Goal: Task Accomplishment & Management: Complete application form

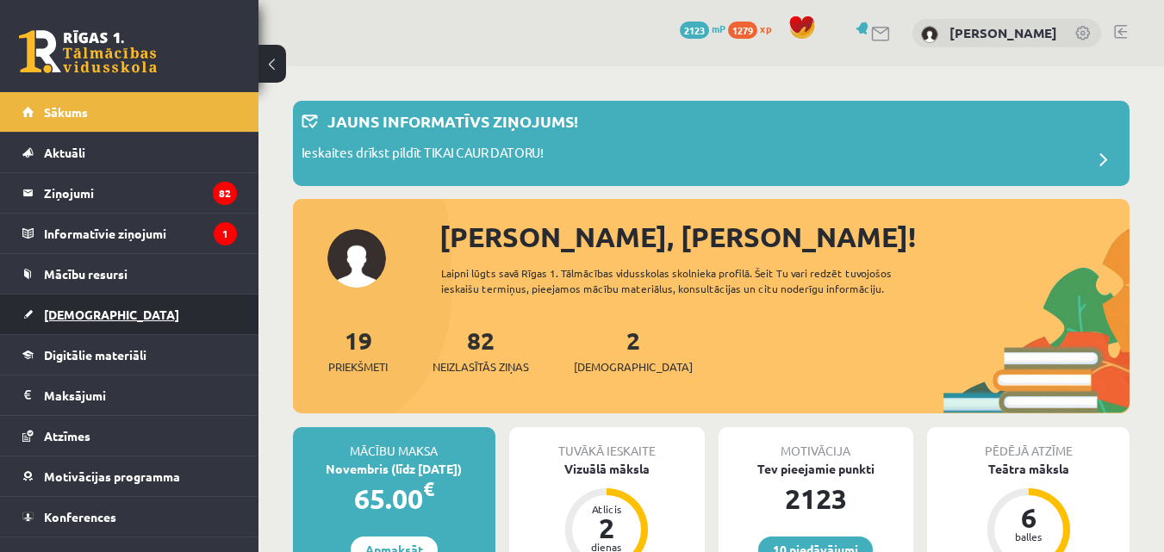
click at [85, 311] on span "[DEMOGRAPHIC_DATA]" at bounding box center [111, 315] width 135 height 16
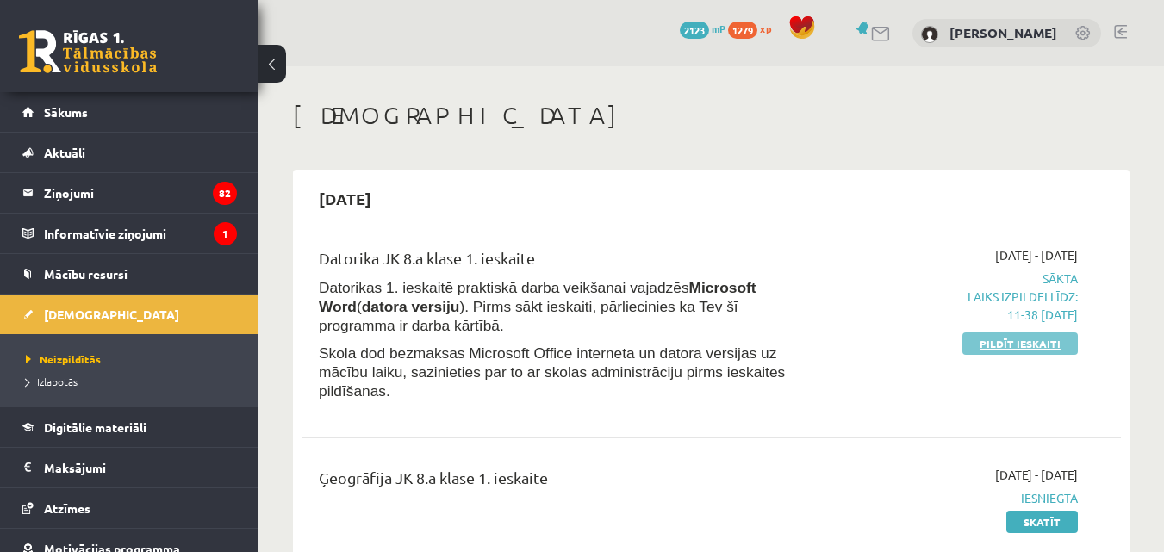
click at [1002, 340] on link "Pildīt ieskaiti" at bounding box center [1019, 344] width 115 height 22
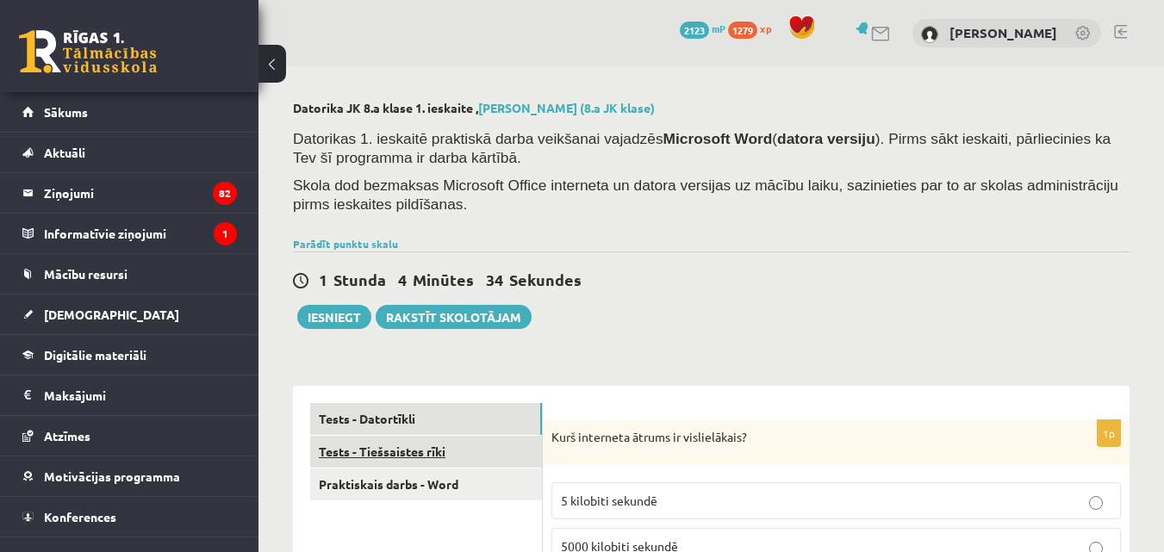
scroll to position [258, 0]
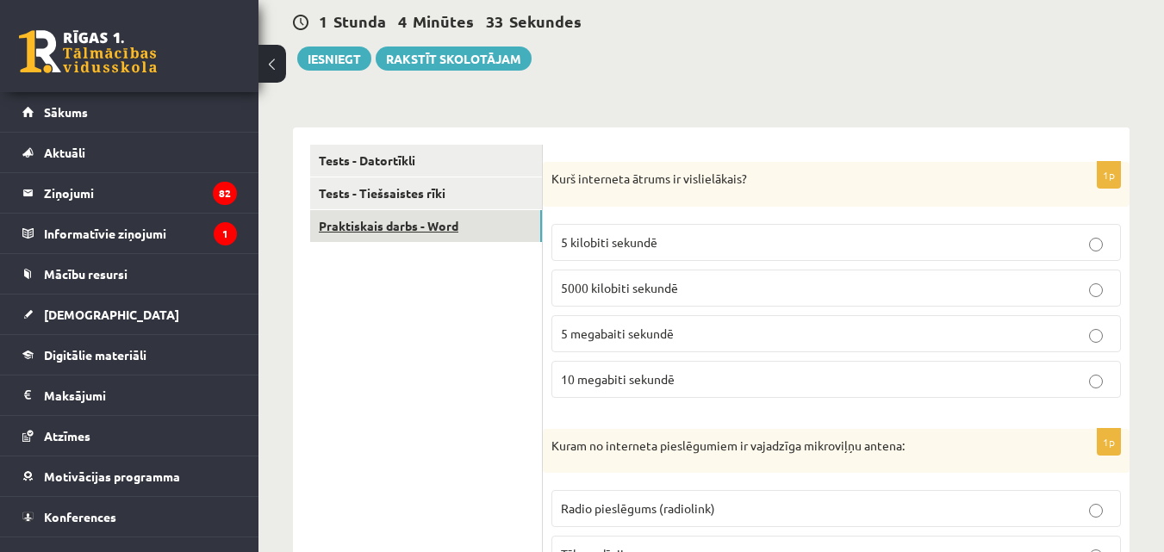
click at [433, 227] on link "Praktiskais darbs - Word" at bounding box center [426, 226] width 232 height 32
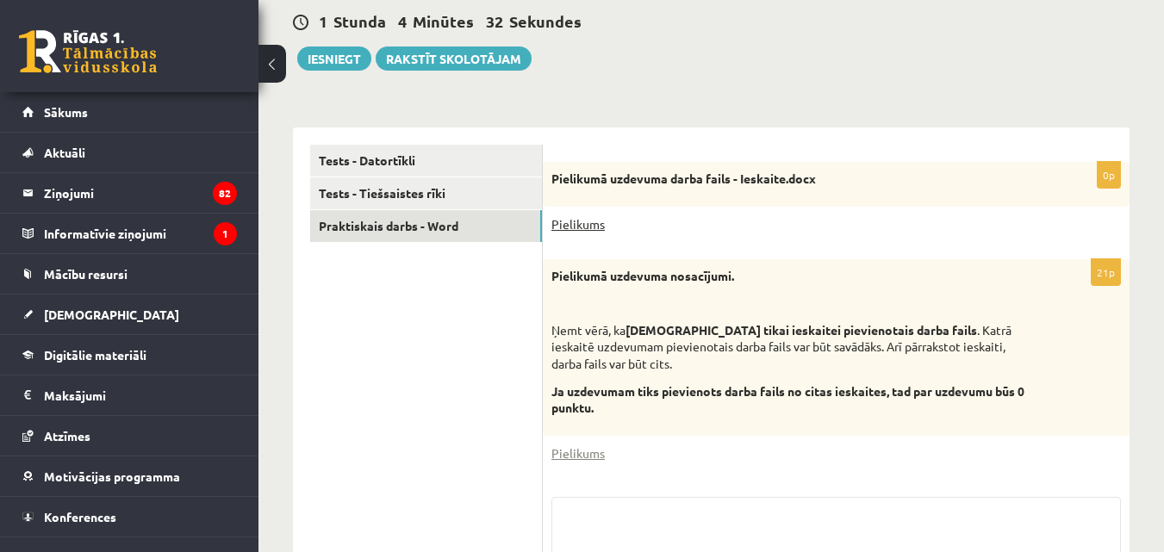
click at [582, 227] on link "Pielikums" at bounding box center [577, 224] width 53 height 18
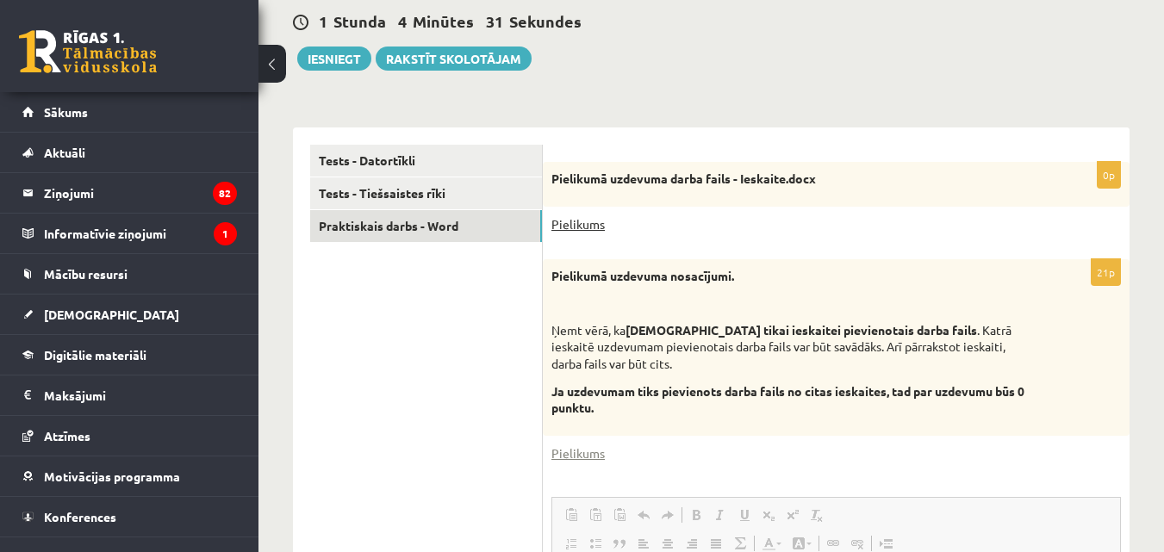
scroll to position [0, 0]
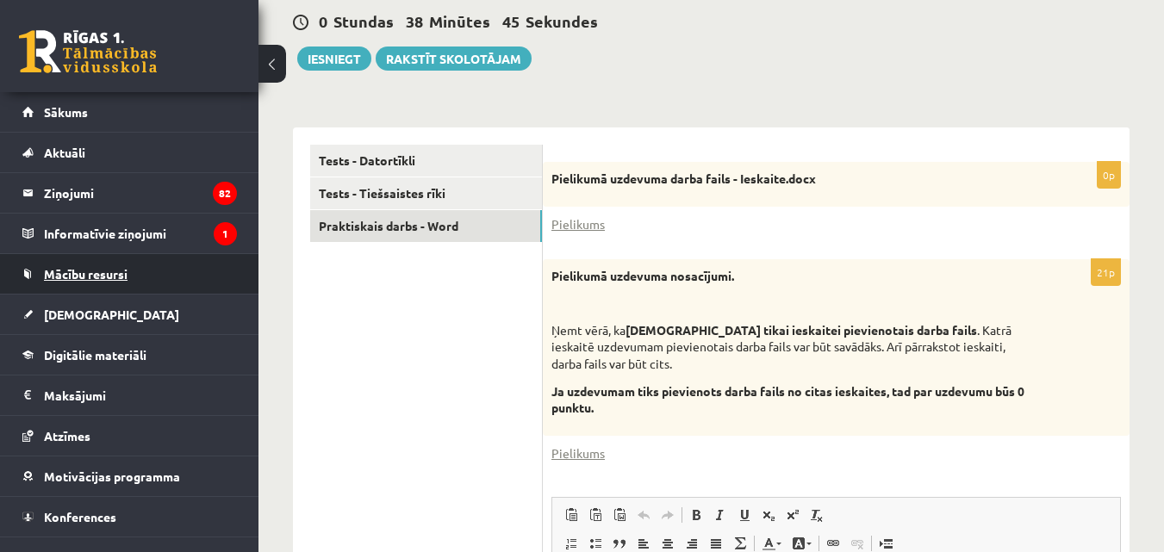
click at [149, 276] on link "Mācību resursi" at bounding box center [129, 274] width 215 height 40
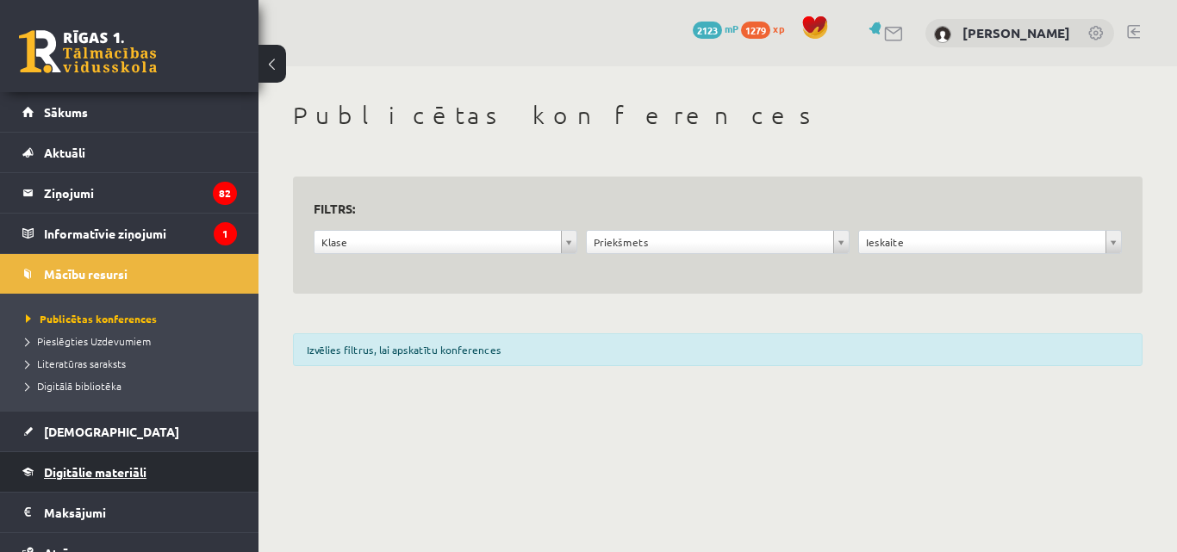
click at [101, 473] on span "Digitālie materiāli" at bounding box center [95, 472] width 103 height 16
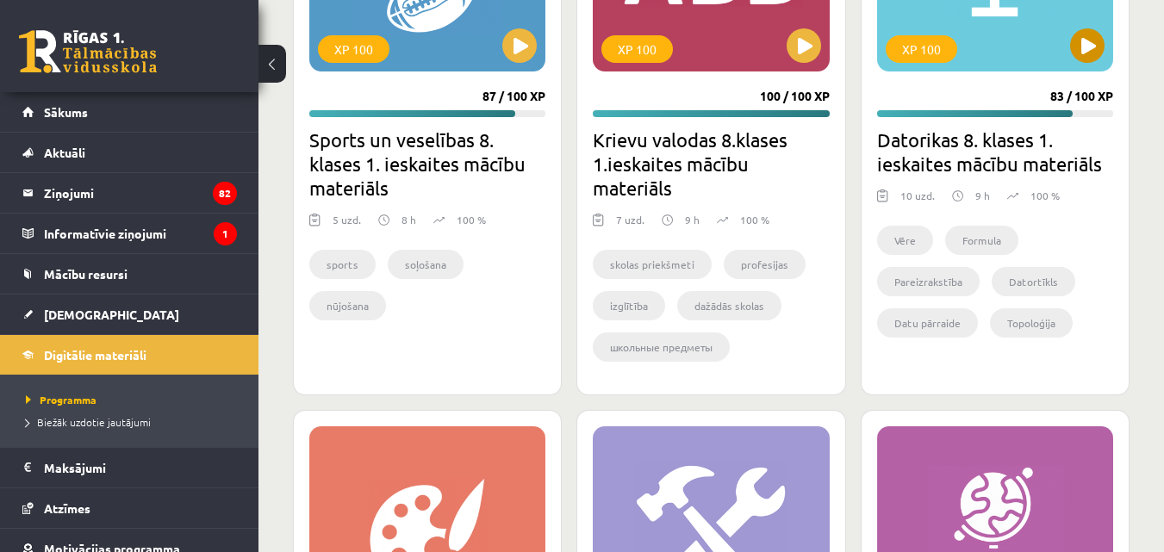
scroll to position [4653, 0]
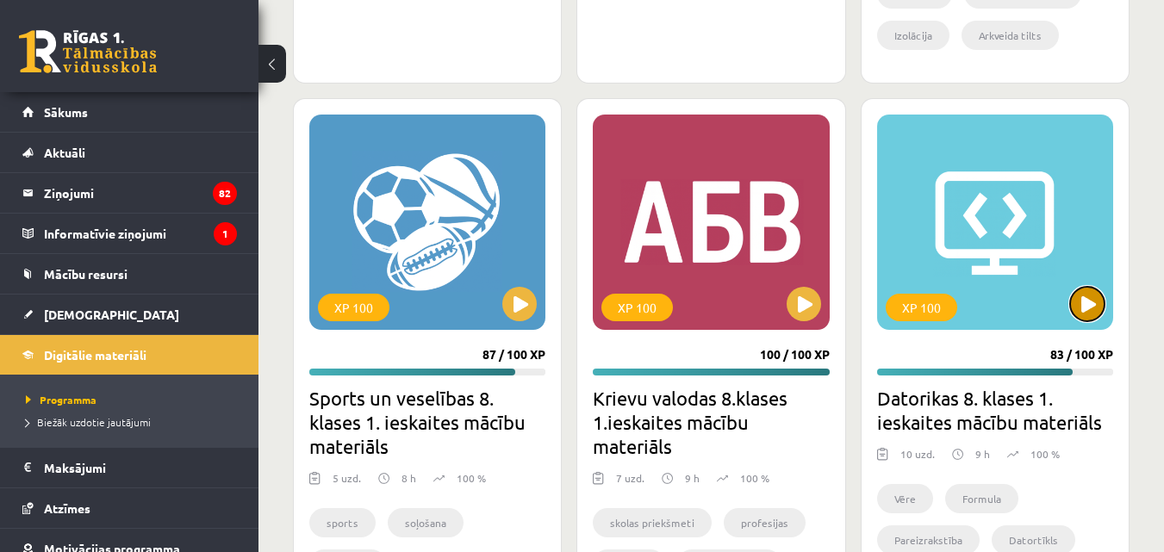
click at [1080, 296] on button at bounding box center [1087, 304] width 34 height 34
click at [982, 188] on div "XP 100" at bounding box center [995, 222] width 236 height 215
click at [1093, 284] on div "XP 100" at bounding box center [995, 222] width 236 height 215
click at [1059, 320] on div "XP 100" at bounding box center [995, 222] width 236 height 215
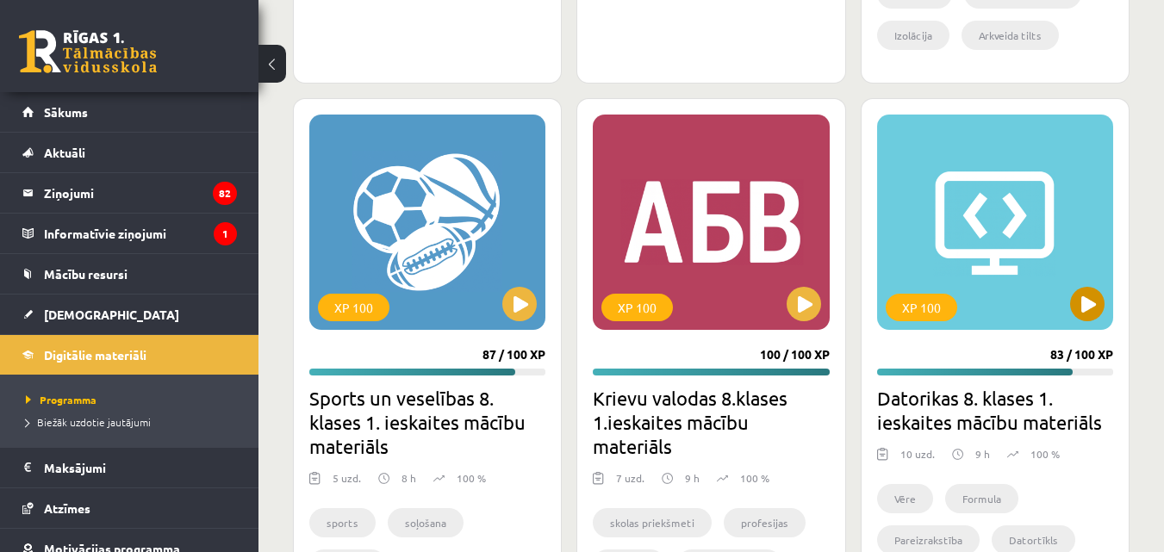
click at [1059, 320] on div "XP 100" at bounding box center [995, 222] width 236 height 215
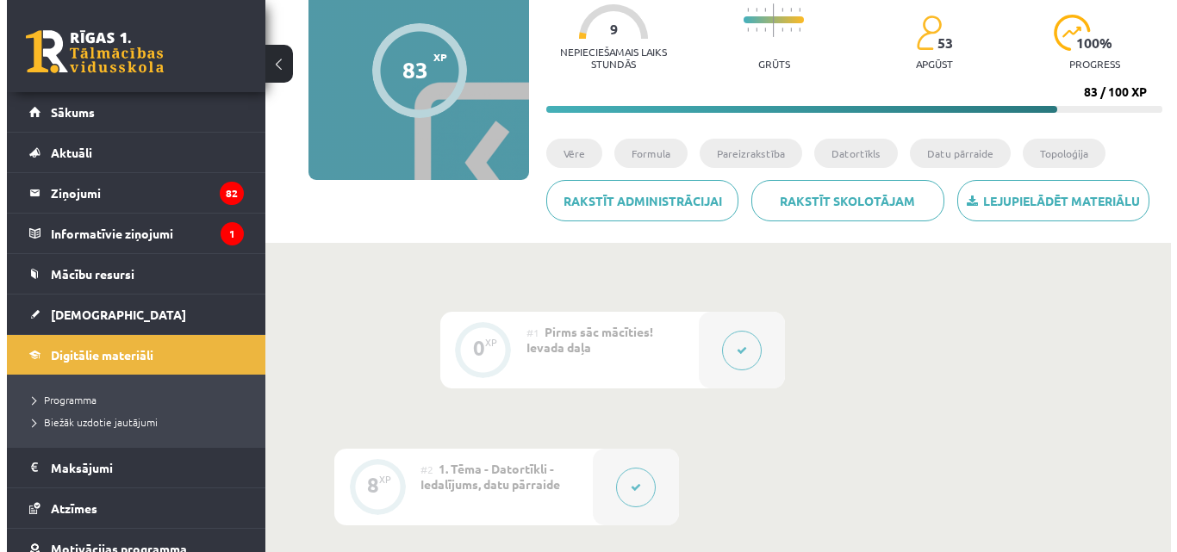
scroll to position [258, 0]
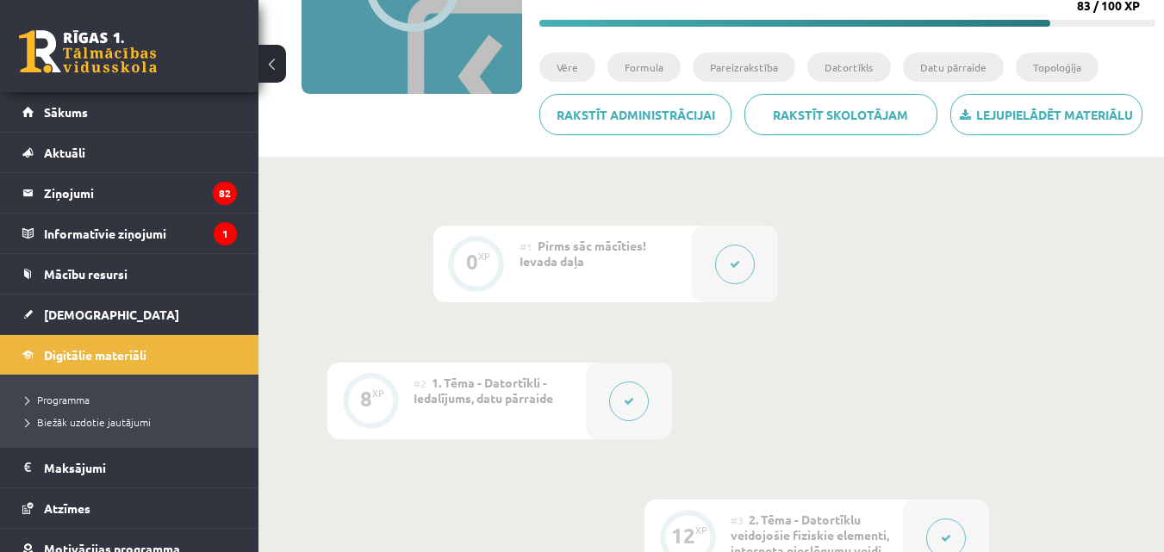
click at [727, 246] on button at bounding box center [735, 265] width 40 height 40
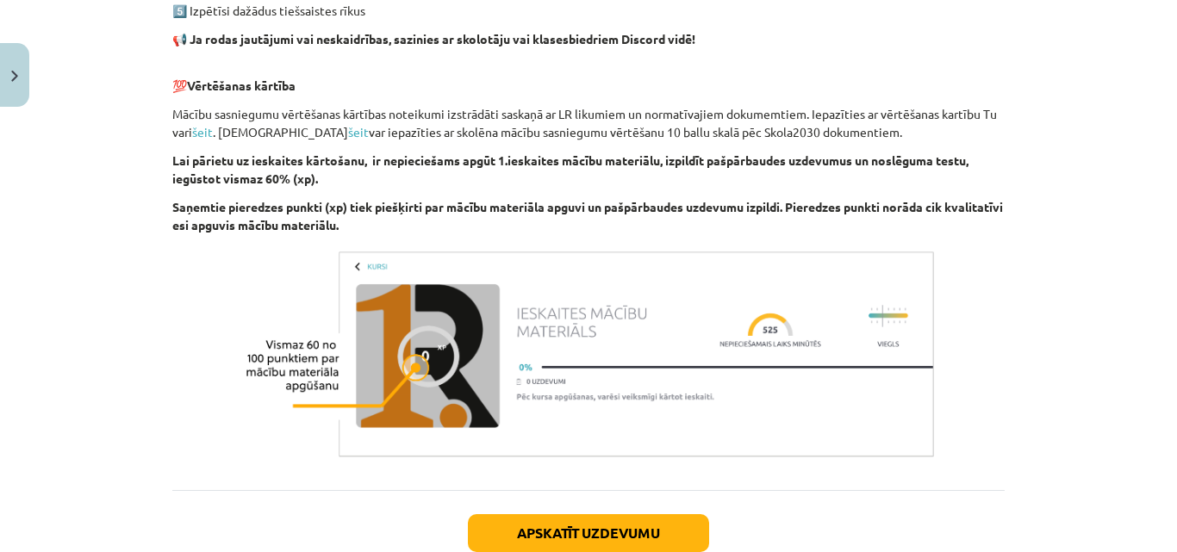
scroll to position [1201, 0]
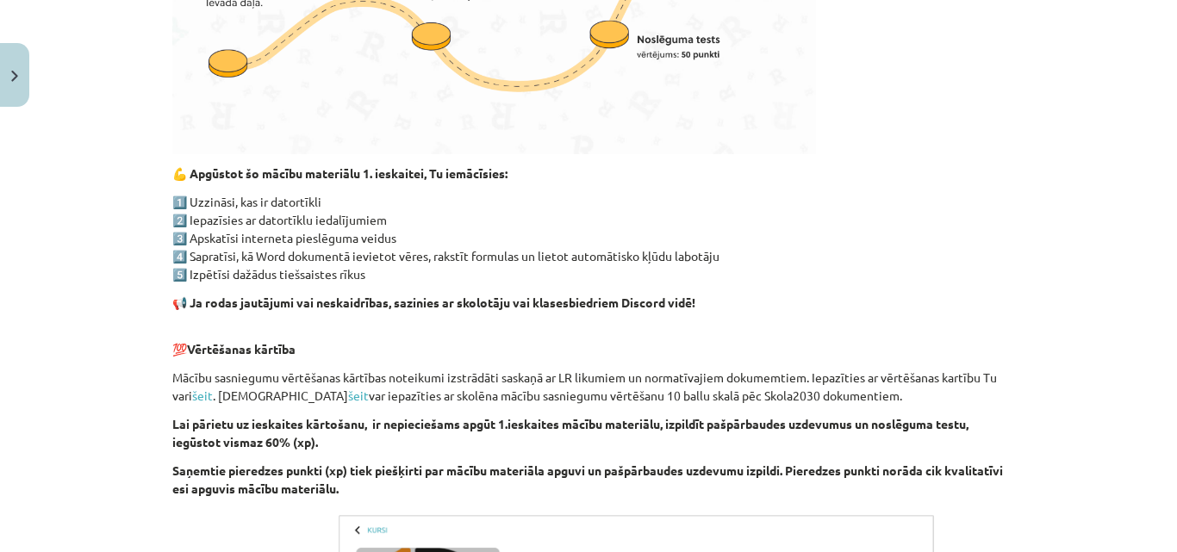
drag, startPoint x: 700, startPoint y: 374, endPoint x: 700, endPoint y: 347, distance: 26.7
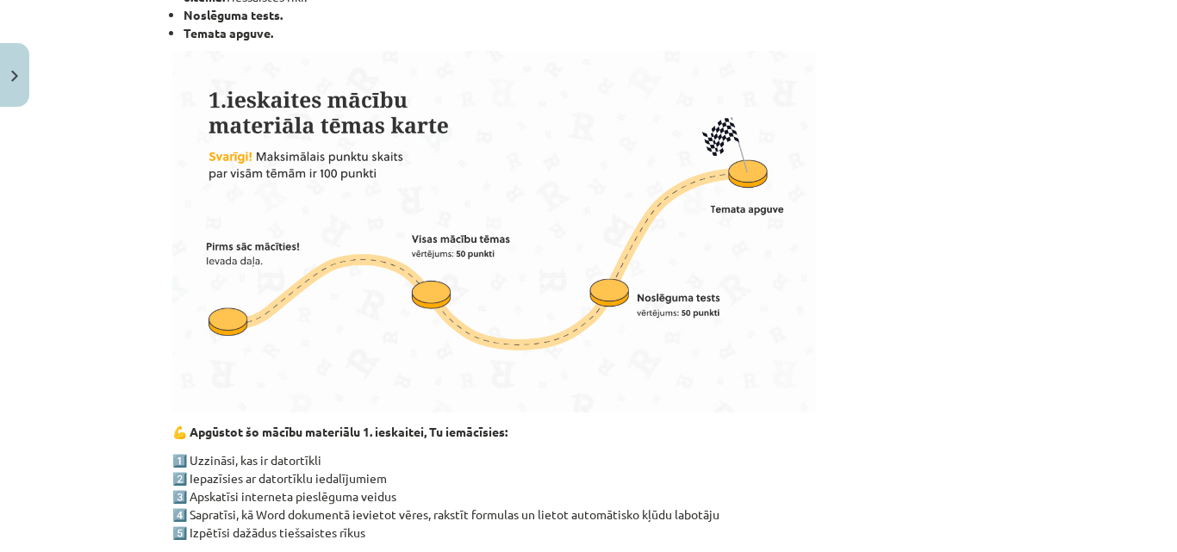
drag, startPoint x: 701, startPoint y: 349, endPoint x: 439, endPoint y: 429, distance: 273.9
click at [439, 429] on strong "💪 Apgūstot šo mācību materiālu 1. ieskaitei, Tu iemācīsies:" at bounding box center [339, 432] width 335 height 16
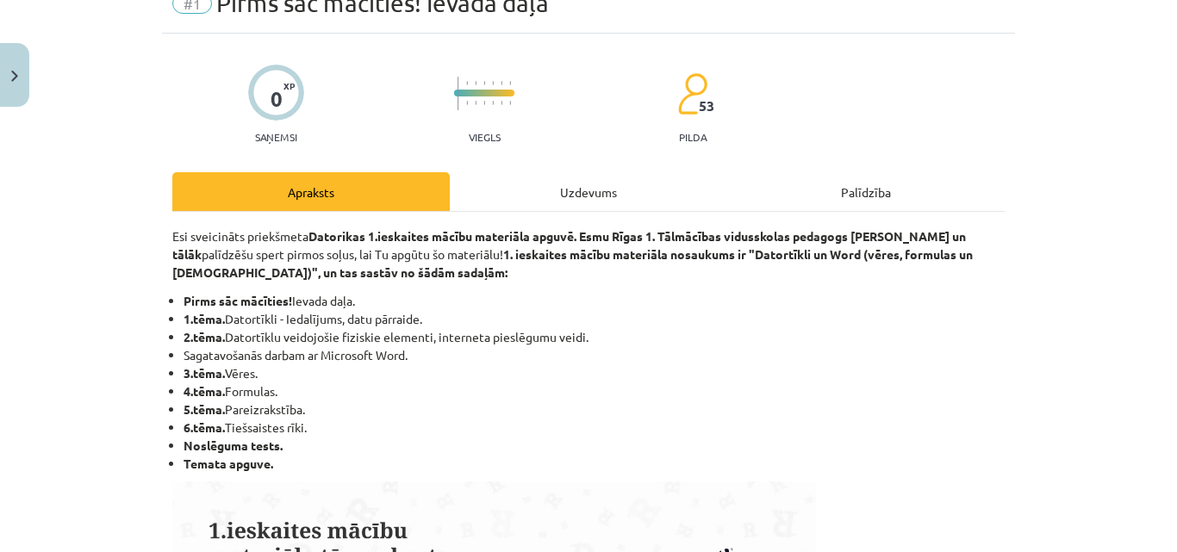
click at [585, 190] on div "Uzdevums" at bounding box center [588, 191] width 277 height 39
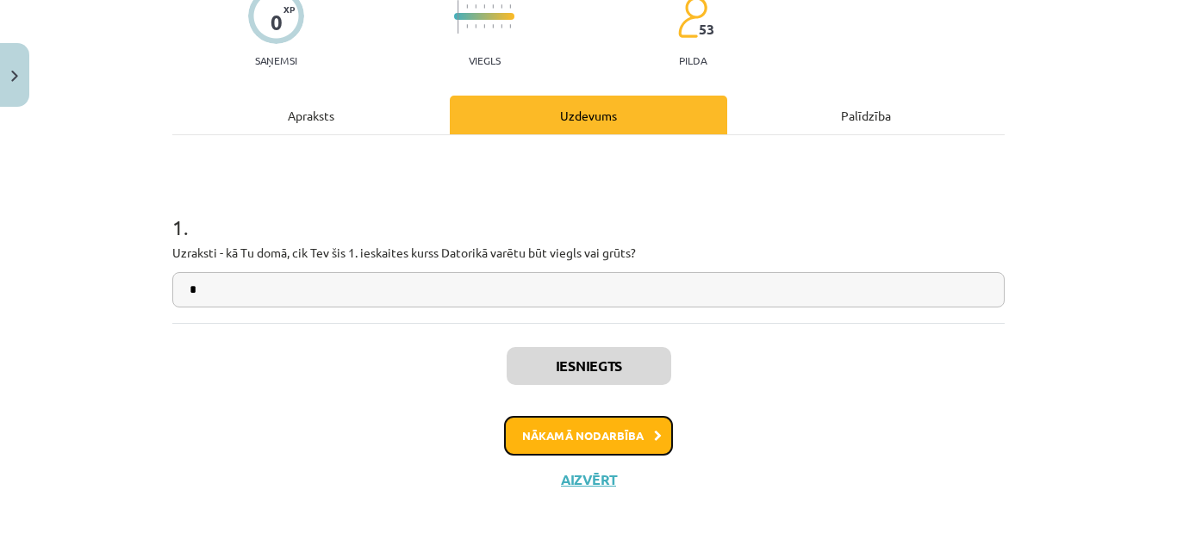
click at [588, 425] on button "Nākamā nodarbība" at bounding box center [588, 436] width 169 height 40
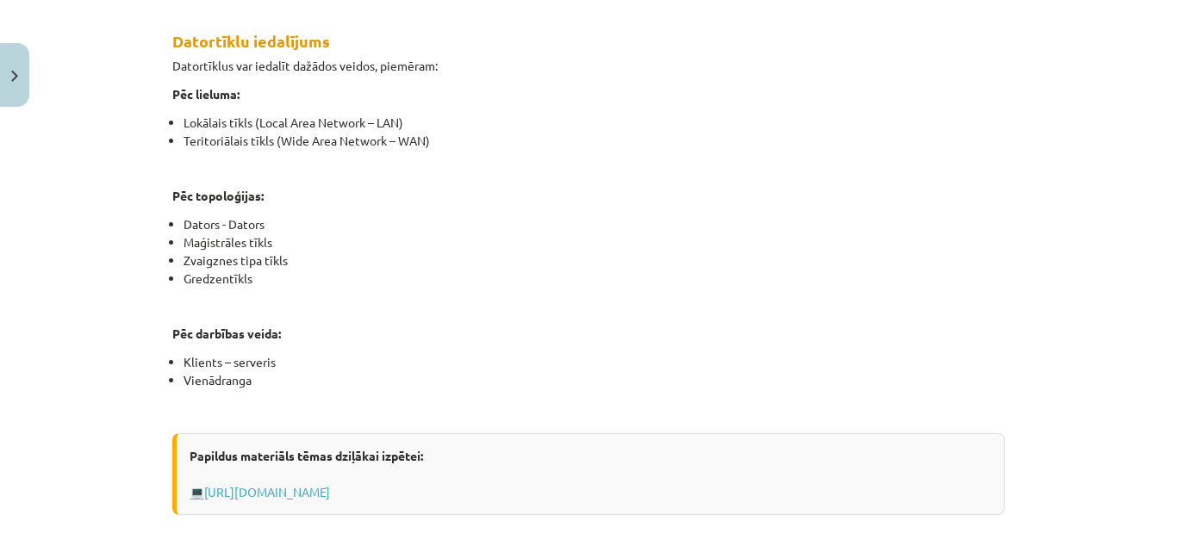
scroll to position [1077, 0]
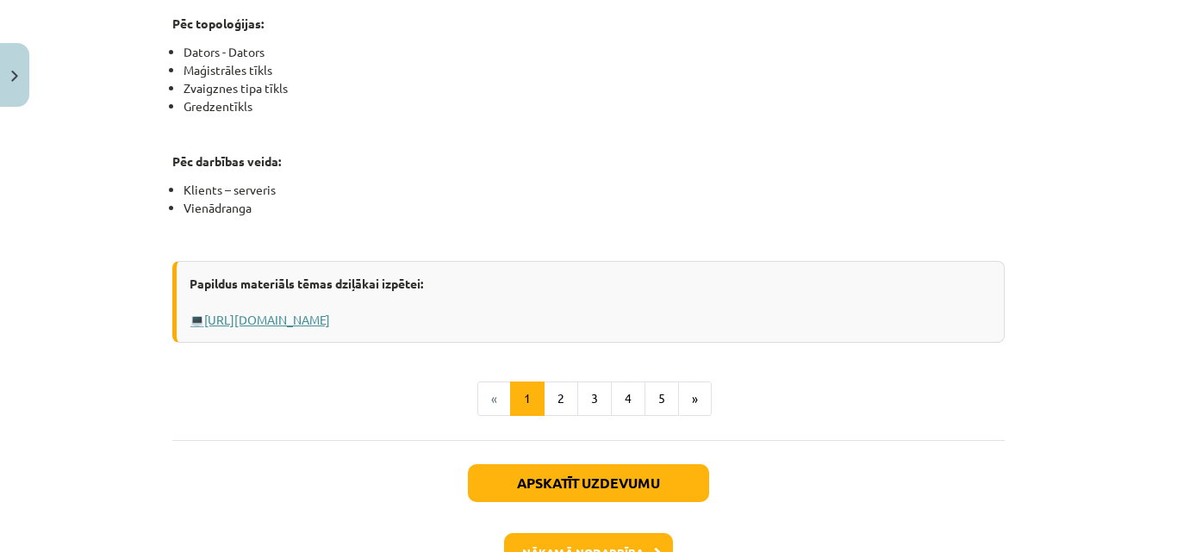
click at [330, 321] on link "https://www.uzdevumi.lv/p/informatika/5-klase/datortikli-10695/re-47e564a6-b327…" at bounding box center [267, 320] width 126 height 16
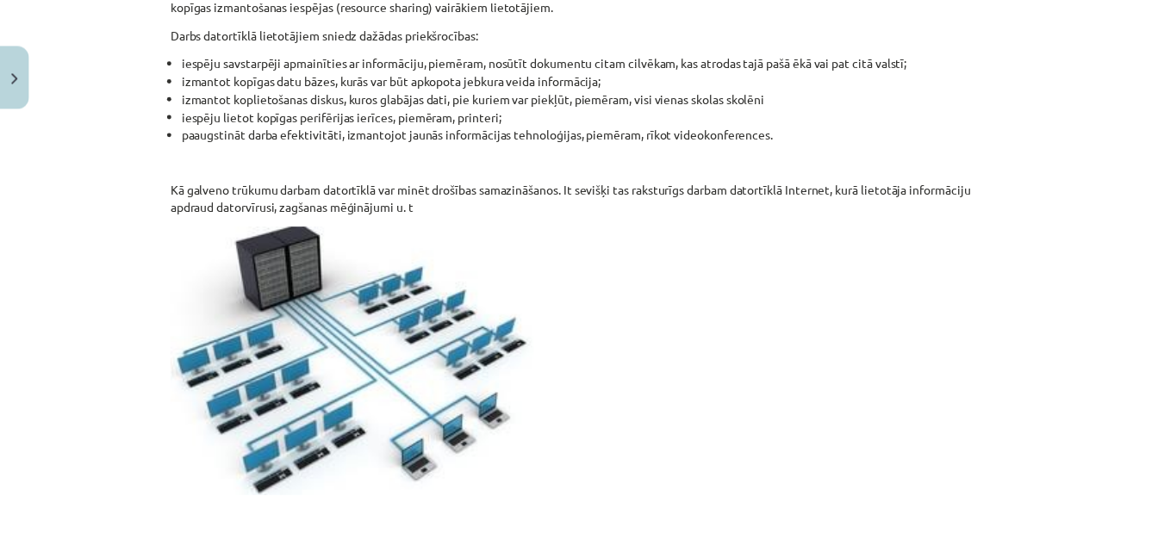
scroll to position [0, 0]
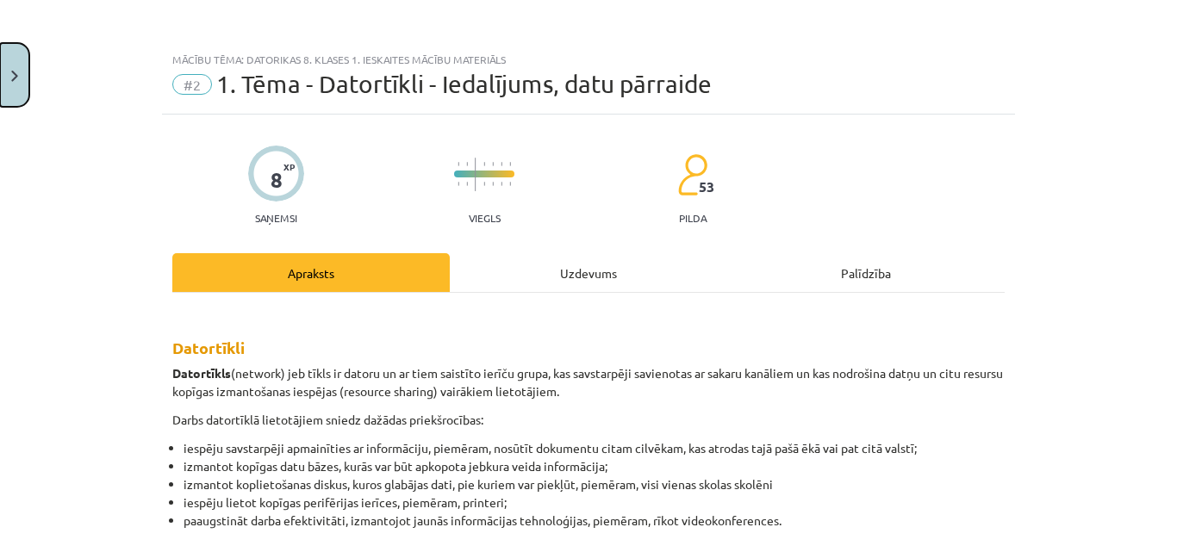
click at [25, 47] on button "Close" at bounding box center [14, 75] width 29 height 64
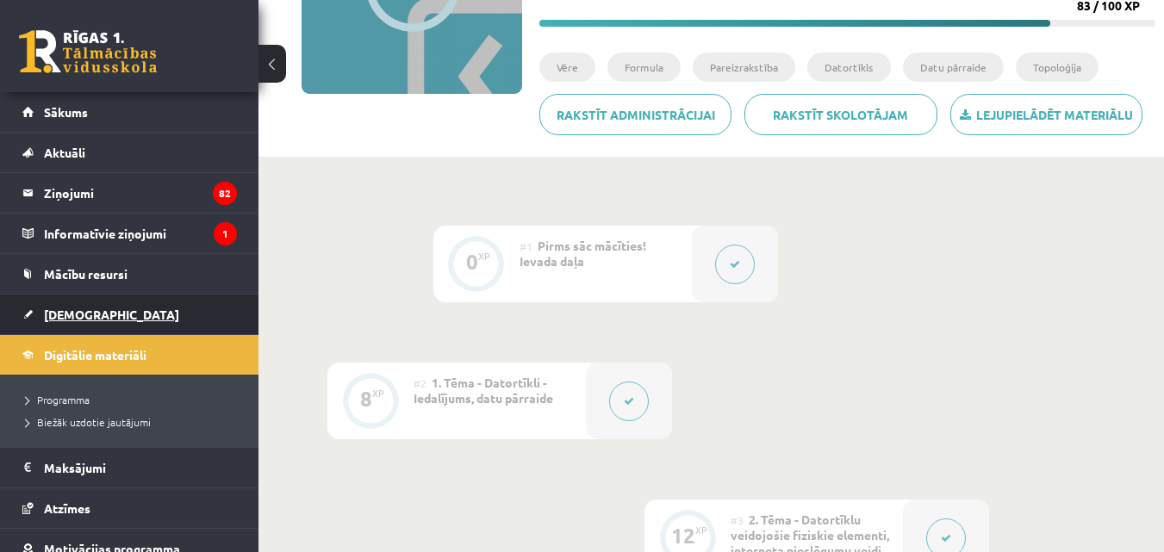
click at [85, 314] on span "[DEMOGRAPHIC_DATA]" at bounding box center [111, 315] width 135 height 16
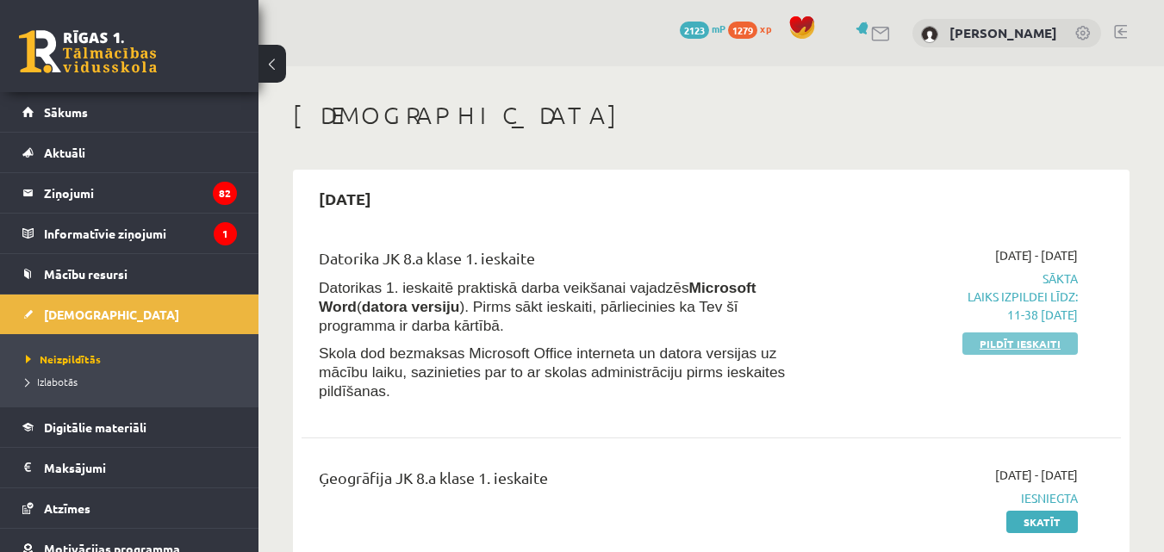
click at [1051, 340] on link "Pildīt ieskaiti" at bounding box center [1019, 344] width 115 height 22
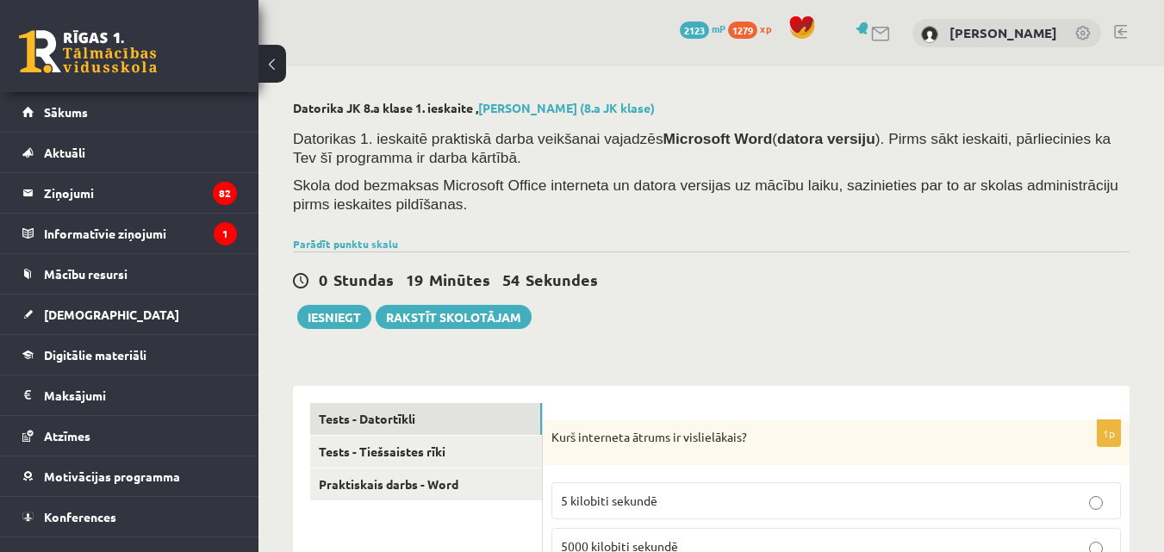
scroll to position [172, 0]
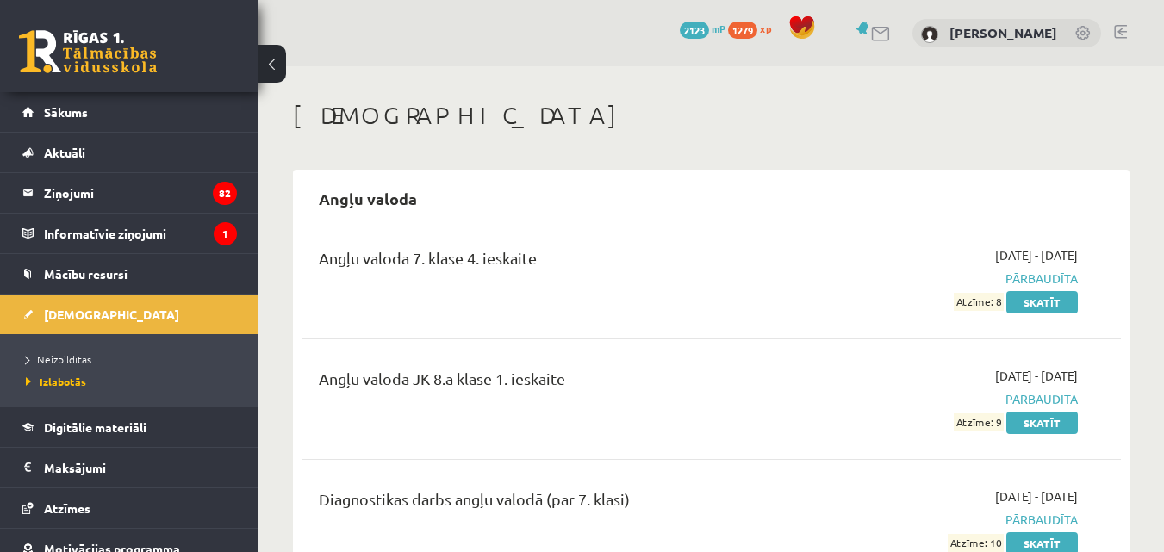
click at [892, 30] on link at bounding box center [881, 34] width 21 height 15
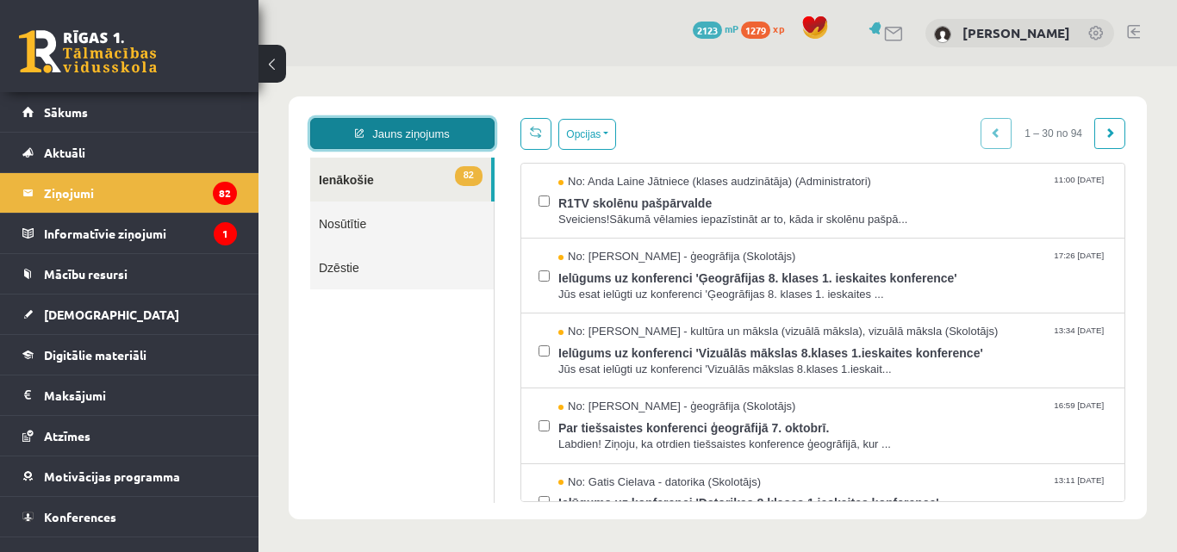
click at [414, 128] on link "Jauns ziņojums" at bounding box center [402, 133] width 184 height 31
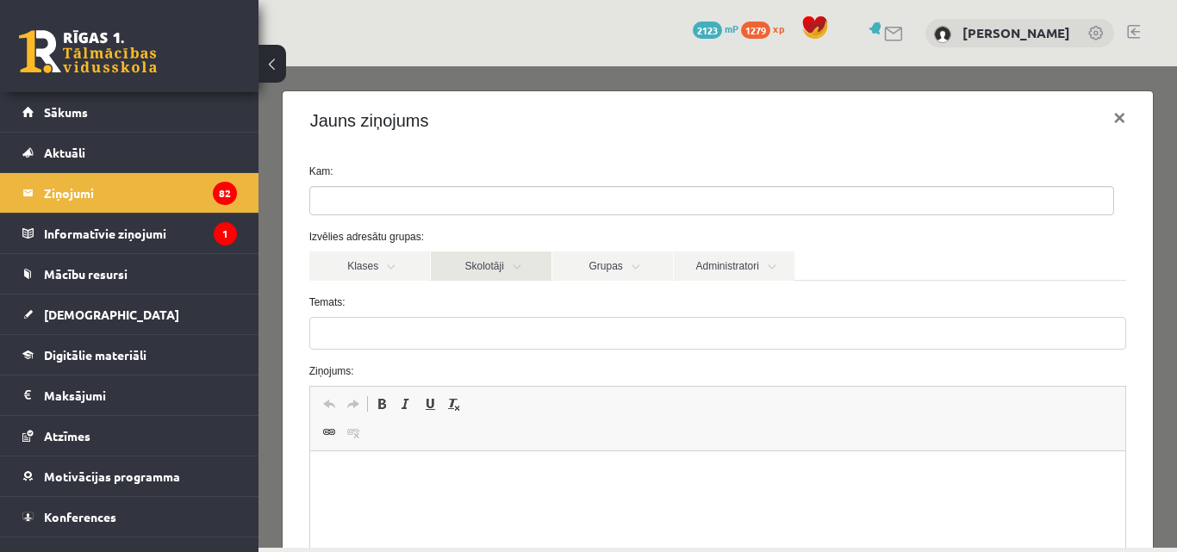
click at [509, 266] on link "Skolotāji" at bounding box center [491, 266] width 121 height 29
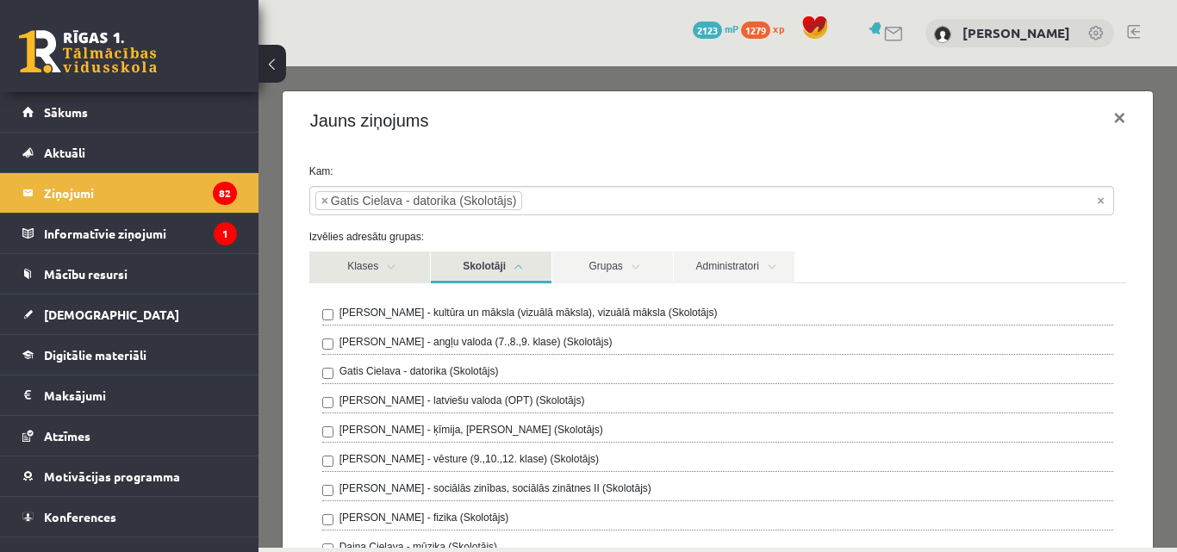
click at [382, 270] on link "Klases" at bounding box center [369, 268] width 121 height 32
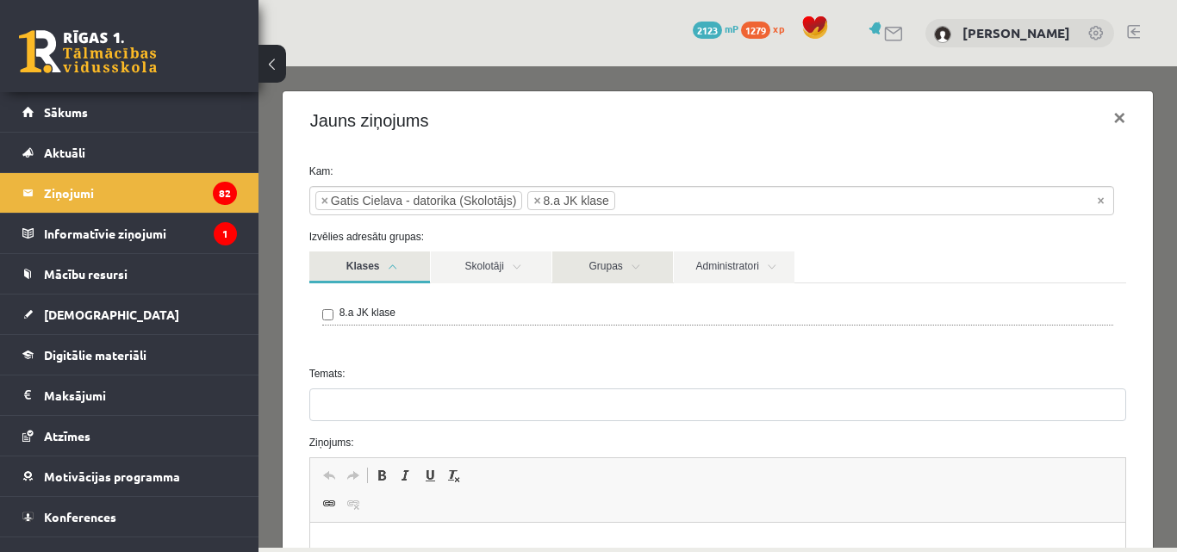
click at [635, 266] on link "Grupas" at bounding box center [612, 268] width 121 height 32
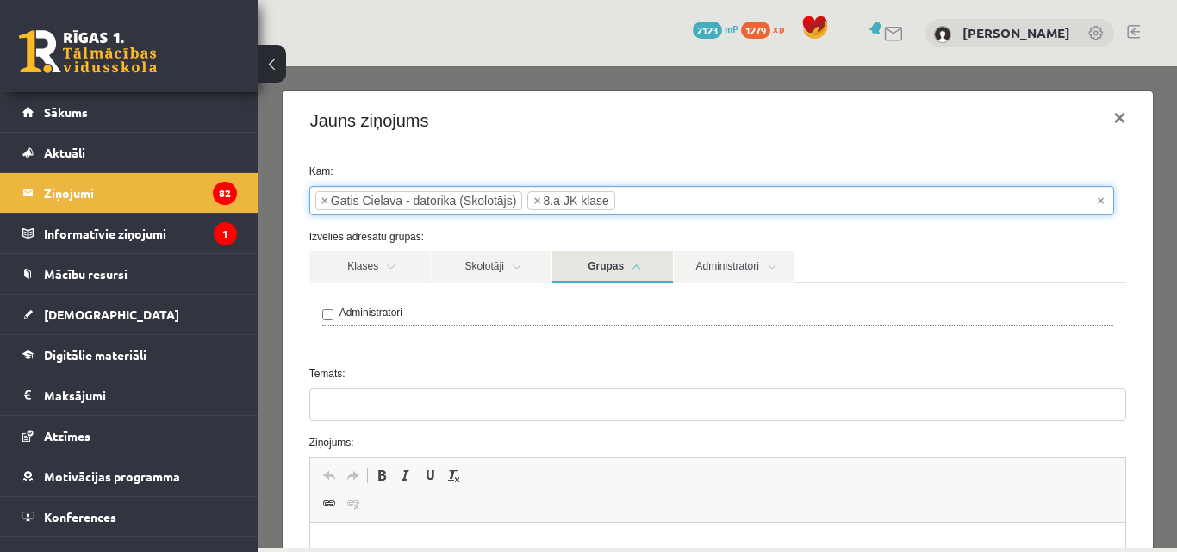
click at [615, 198] on input "search" at bounding box center [645, 201] width 60 height 28
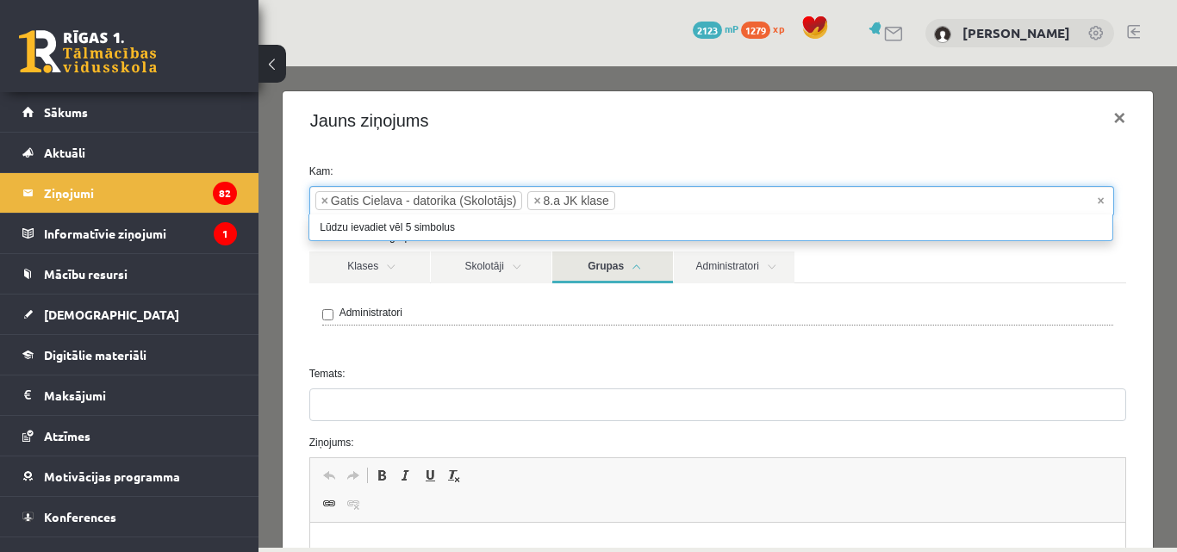
select select "**"
type input "**********"
type input "*"
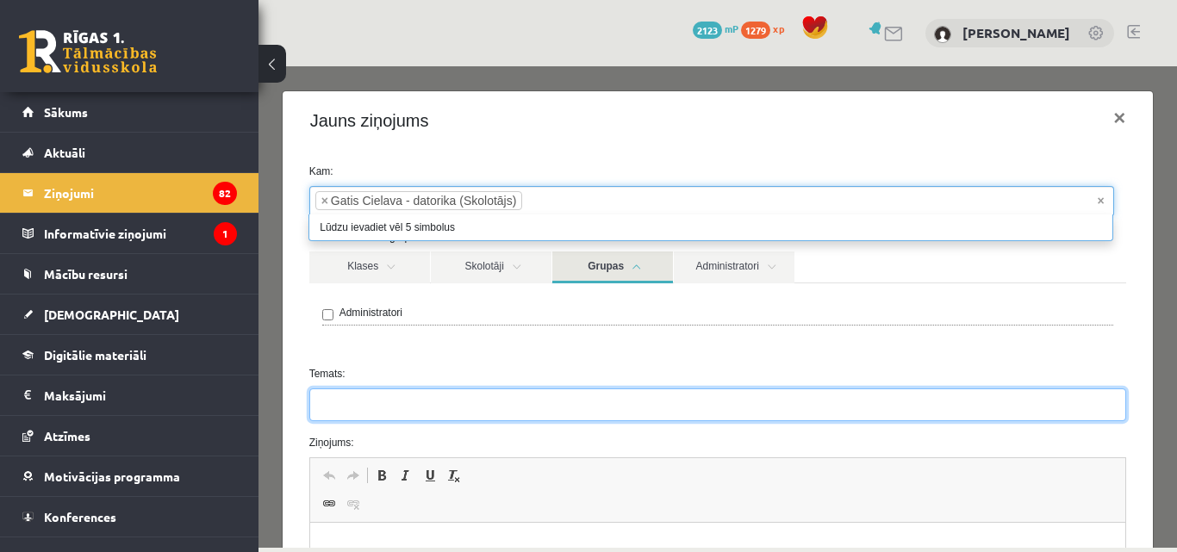
click at [352, 398] on input "Temats:" at bounding box center [718, 405] width 818 height 33
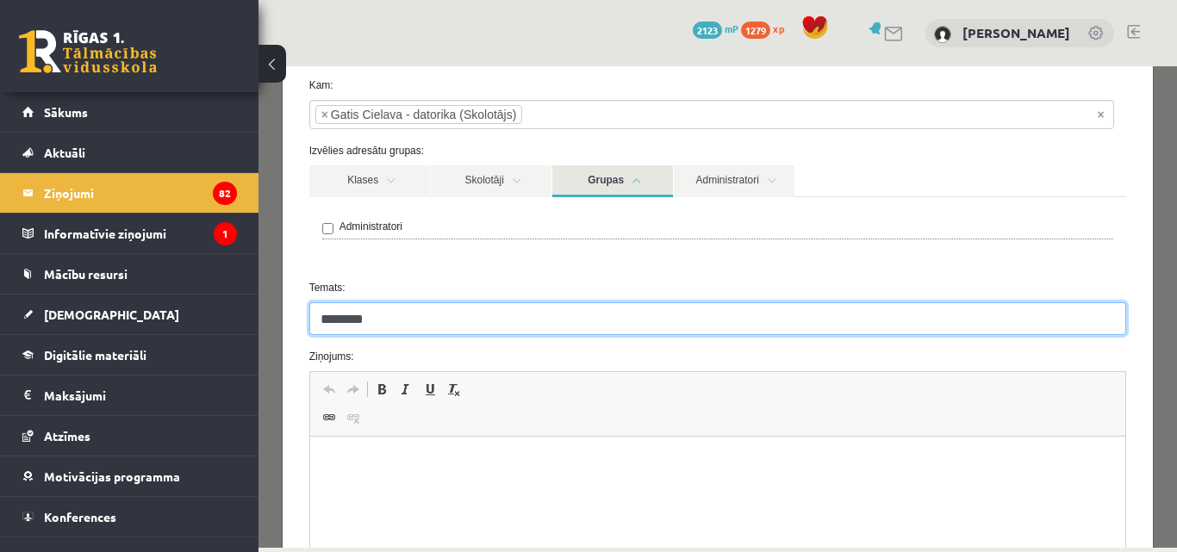
scroll to position [172, 0]
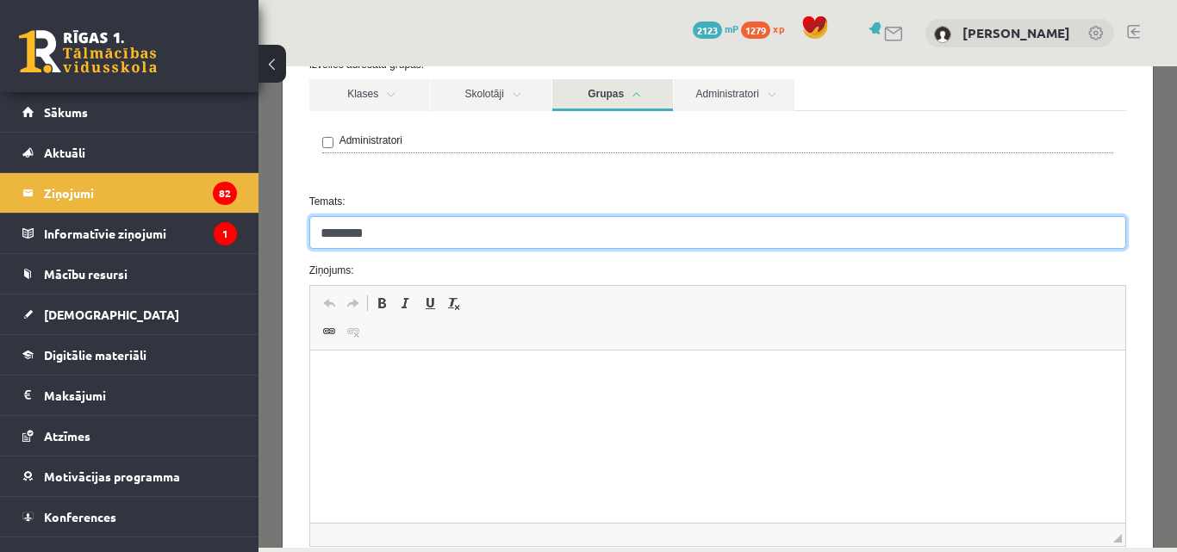
type input "********"
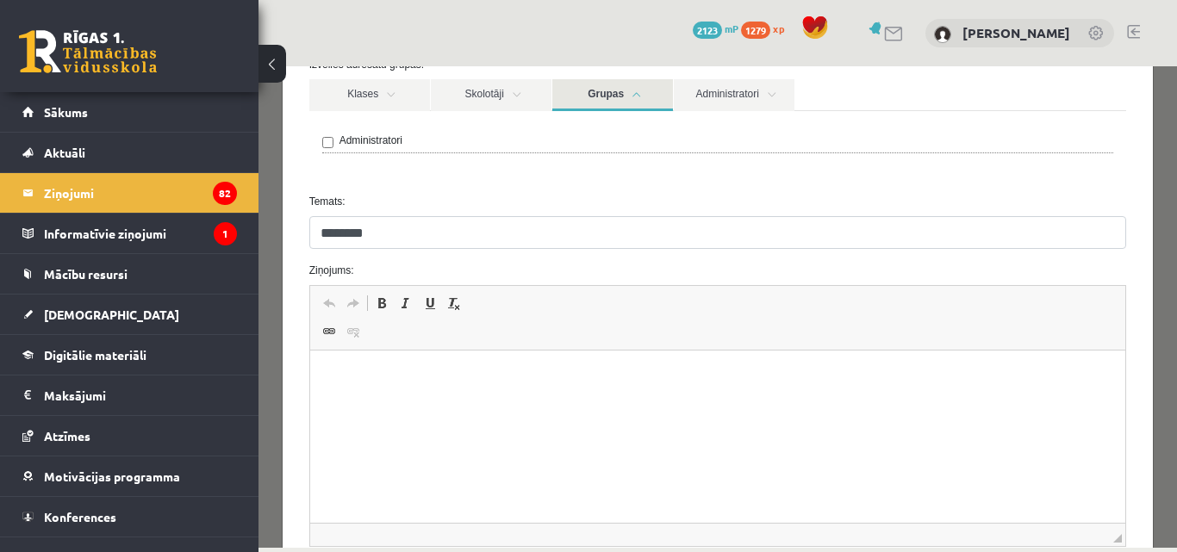
click at [369, 376] on p "Визуальный текстовый редактор, wiswyg-editor-47433982191440-1760431121-548" at bounding box center [717, 377] width 781 height 18
drag, startPoint x: 547, startPoint y: 374, endPoint x: 331, endPoint y: 370, distance: 216.3
click at [331, 370] on p "**********" at bounding box center [711, 377] width 769 height 18
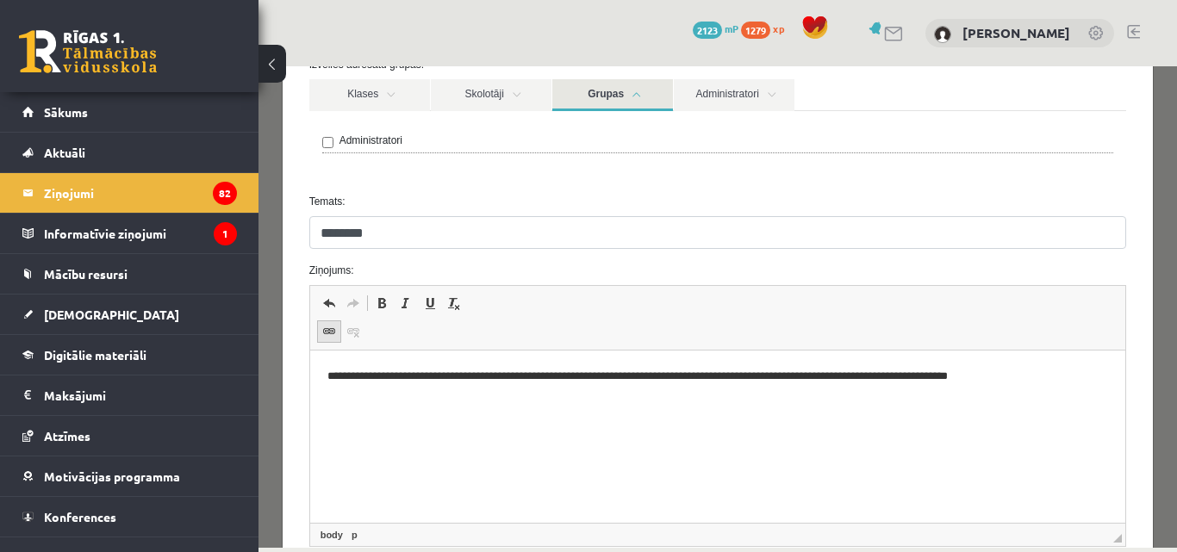
click at [327, 330] on span at bounding box center [329, 332] width 14 height 14
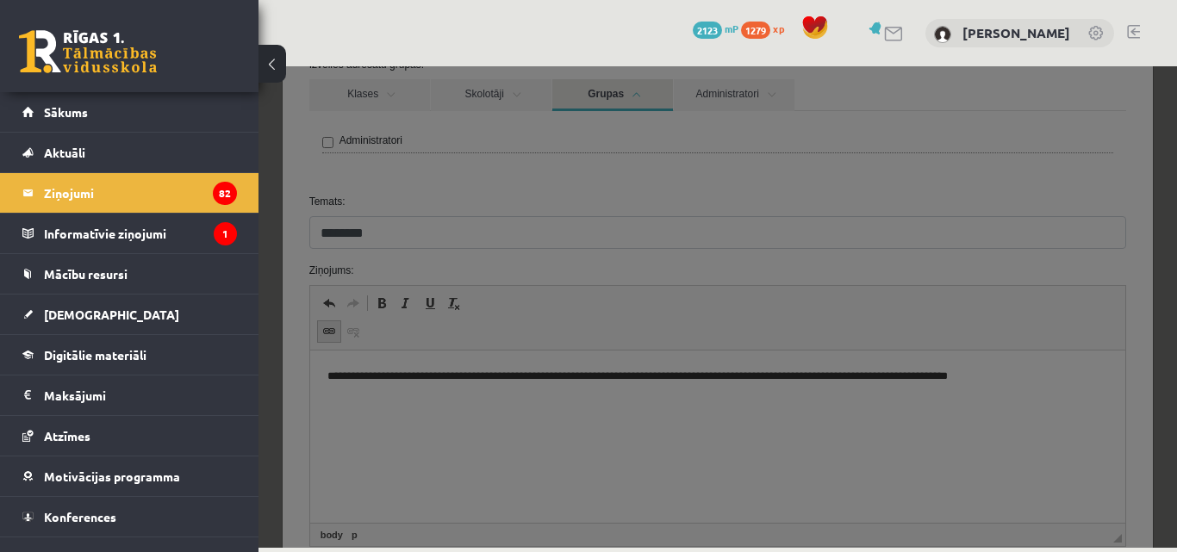
scroll to position [0, 0]
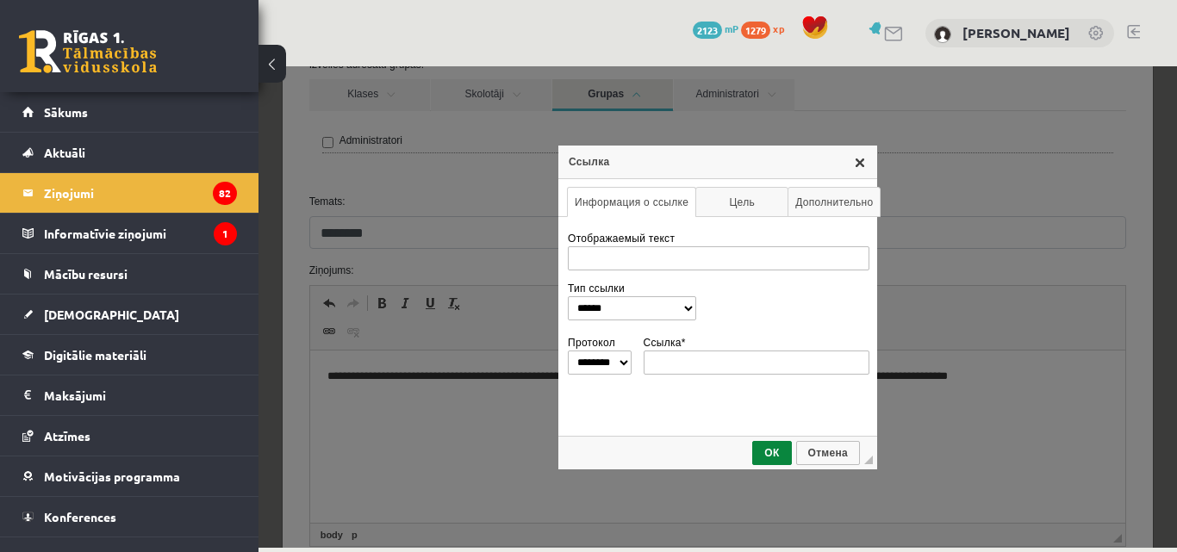
click at [860, 158] on link "X" at bounding box center [860, 162] width 14 height 14
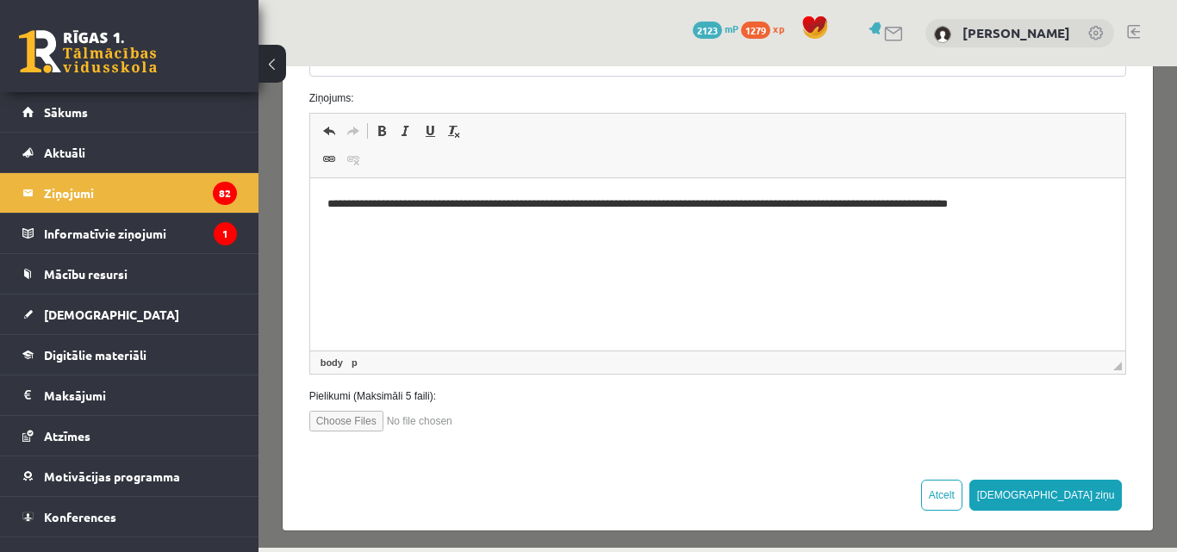
scroll to position [352, 0]
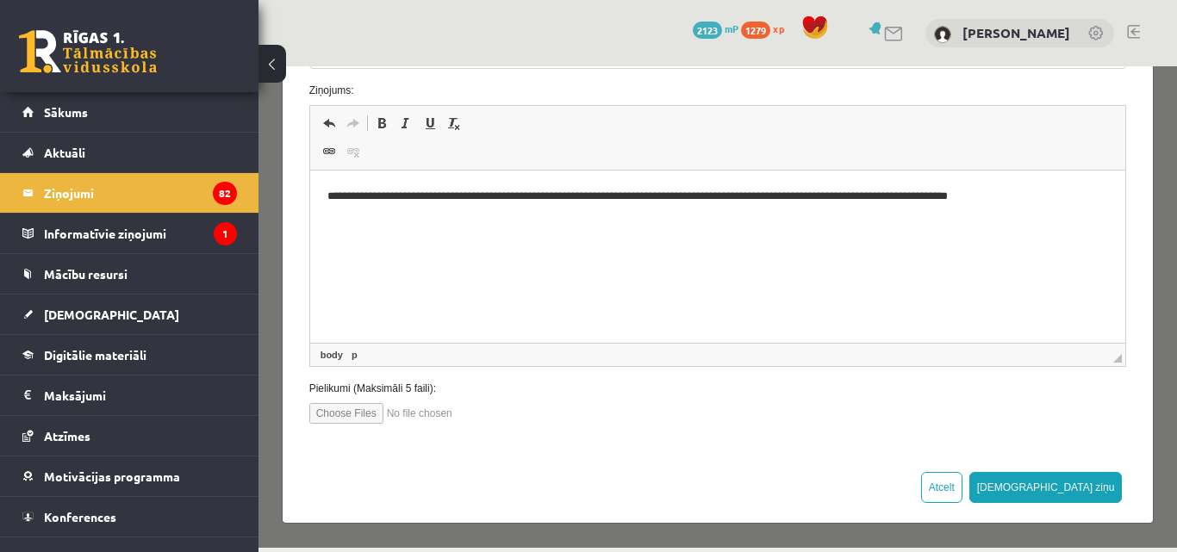
click at [364, 410] on input "file" at bounding box center [407, 413] width 196 height 21
type input "**********"
click at [1081, 483] on button "Sūtīt ziņu" at bounding box center [1045, 487] width 153 height 31
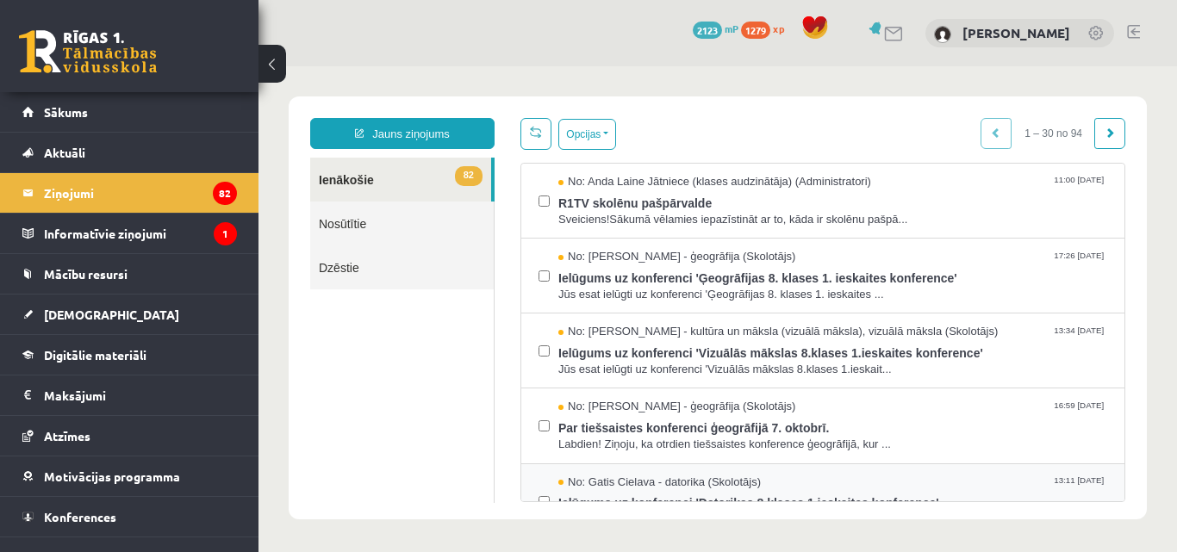
scroll to position [0, 0]
click at [376, 217] on link "Nosūtītie" at bounding box center [402, 224] width 184 height 44
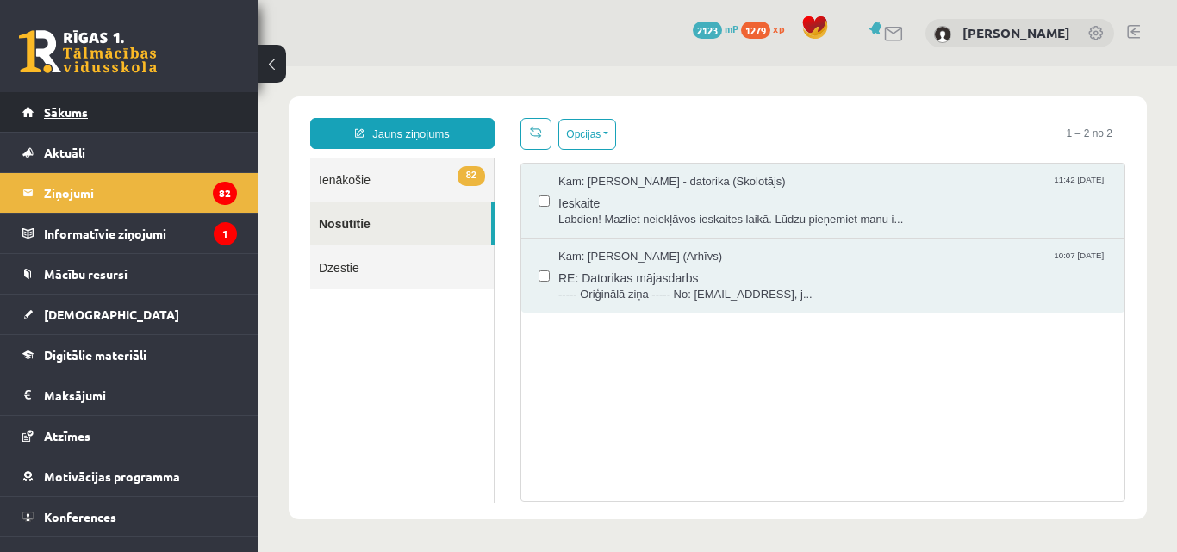
click at [64, 112] on span "Sākums" at bounding box center [66, 112] width 44 height 16
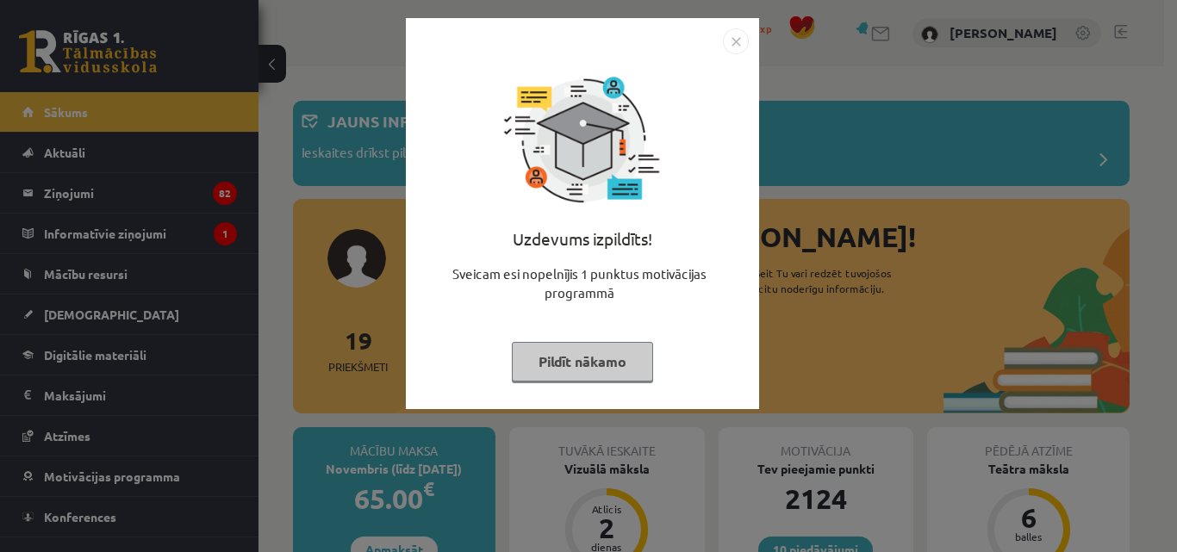
click at [734, 37] on img "Close" at bounding box center [736, 41] width 26 height 26
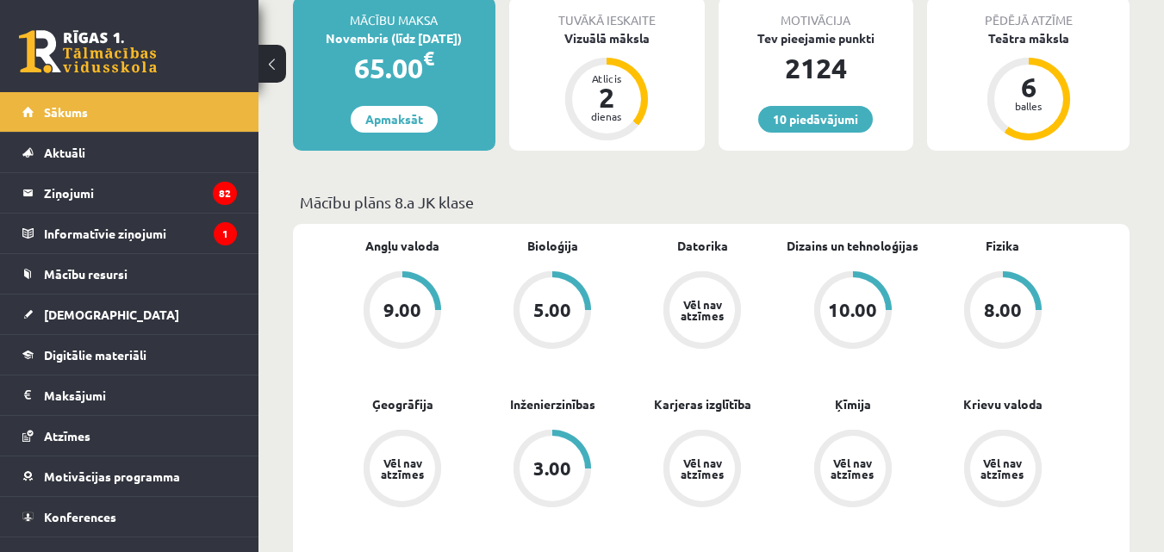
scroll to position [258, 0]
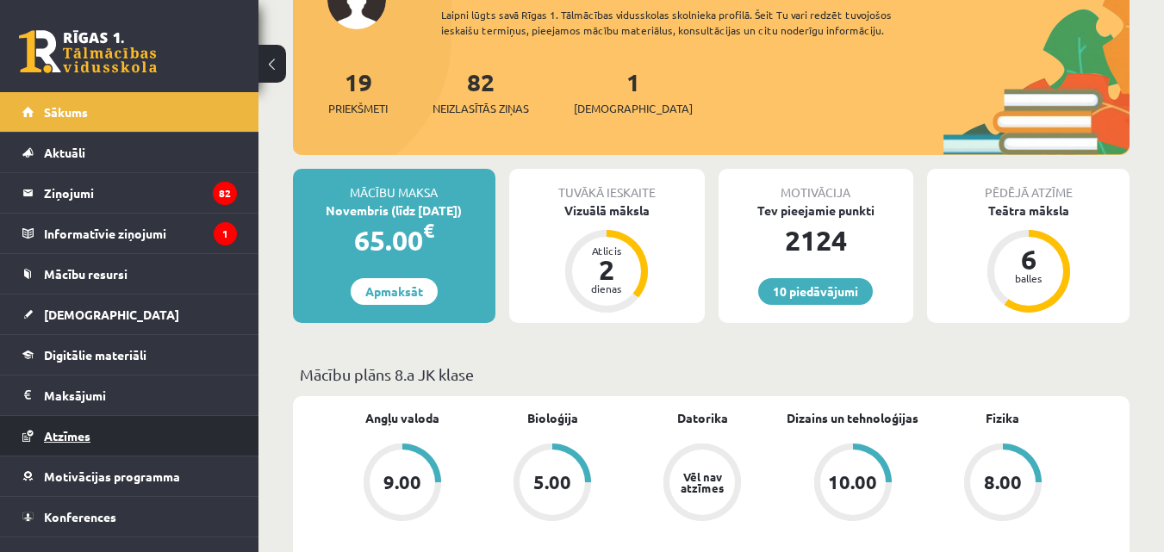
click at [82, 437] on span "Atzīmes" at bounding box center [67, 436] width 47 height 16
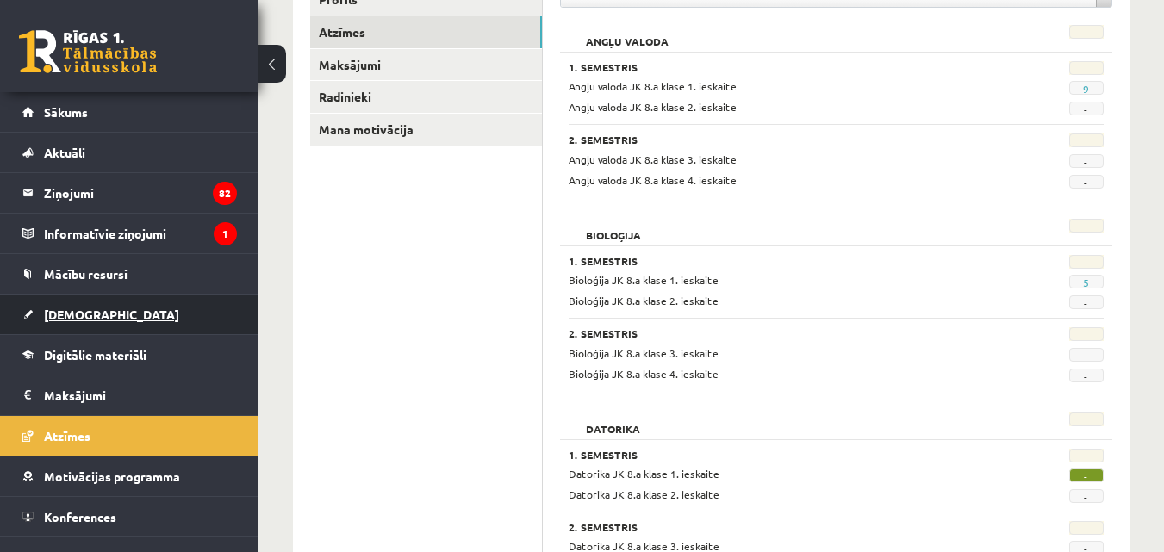
click at [100, 303] on link "[DEMOGRAPHIC_DATA]" at bounding box center [129, 315] width 215 height 40
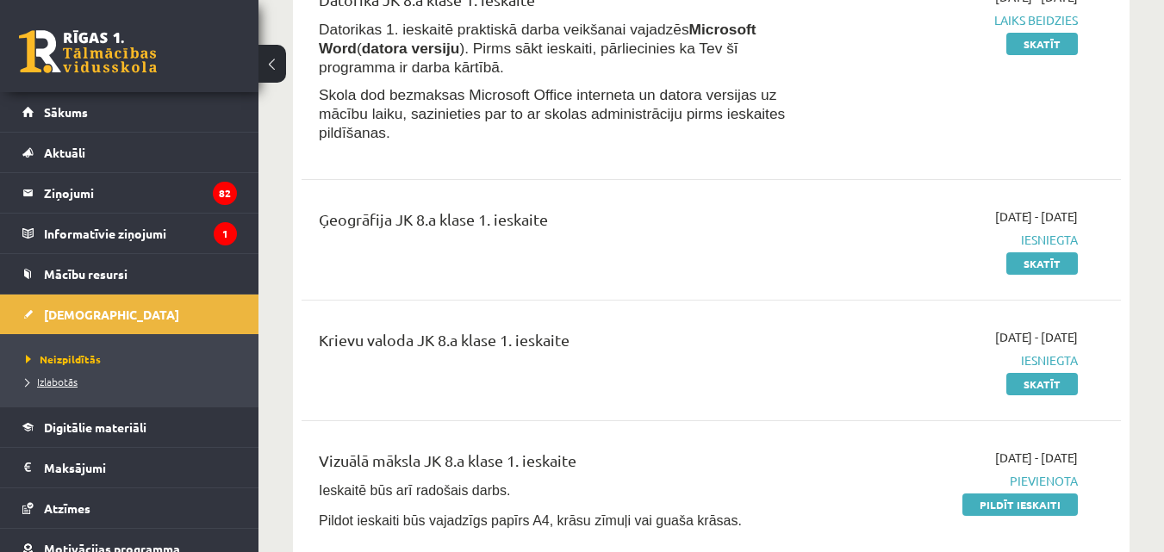
click at [55, 378] on span "Izlabotās" at bounding box center [52, 382] width 52 height 14
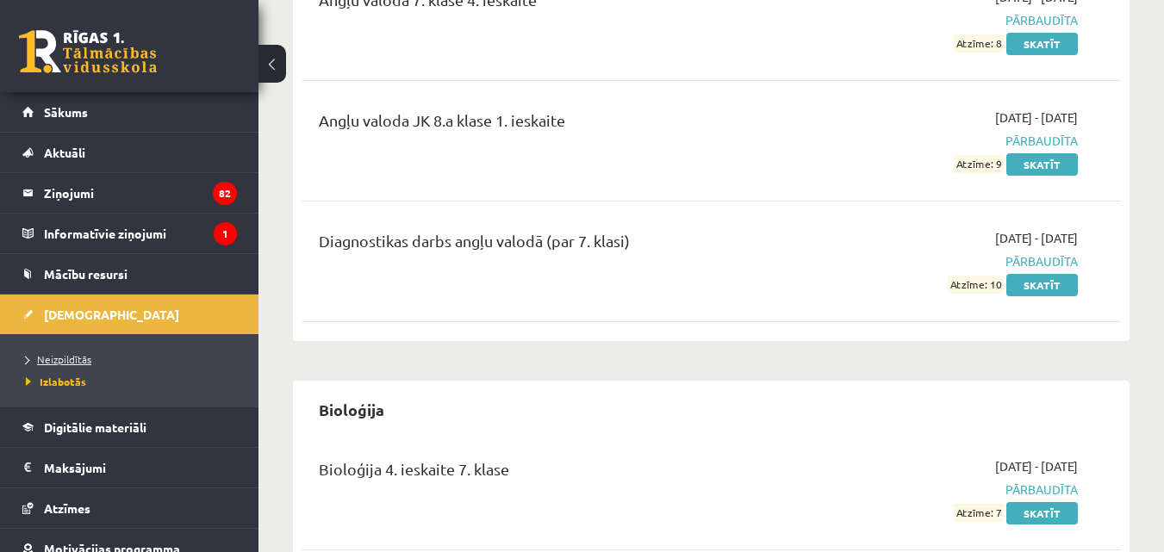
scroll to position [97, 0]
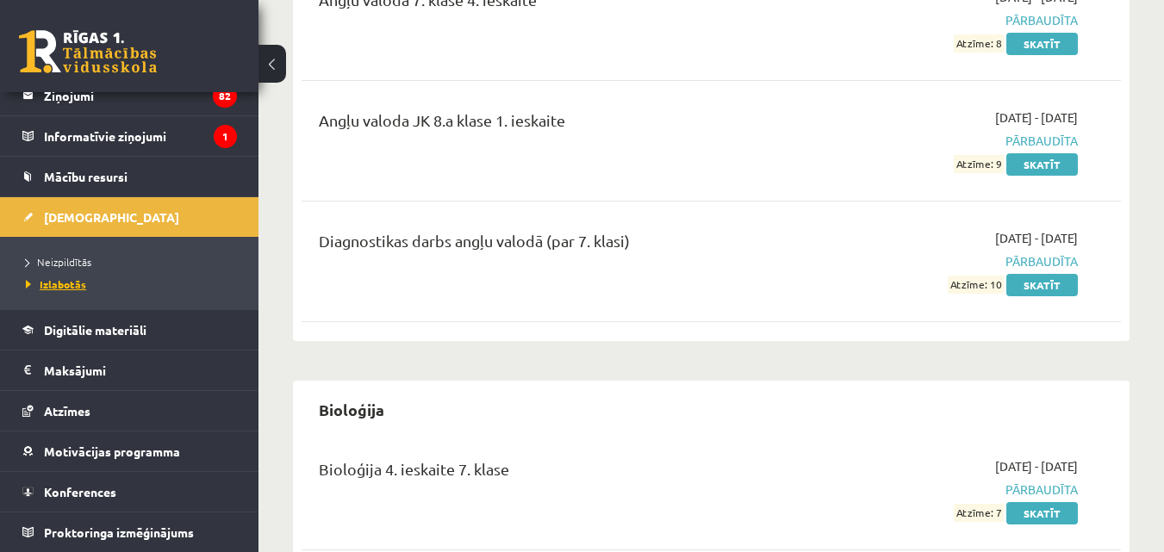
click at [71, 283] on span "Izlabotās" at bounding box center [56, 284] width 60 height 14
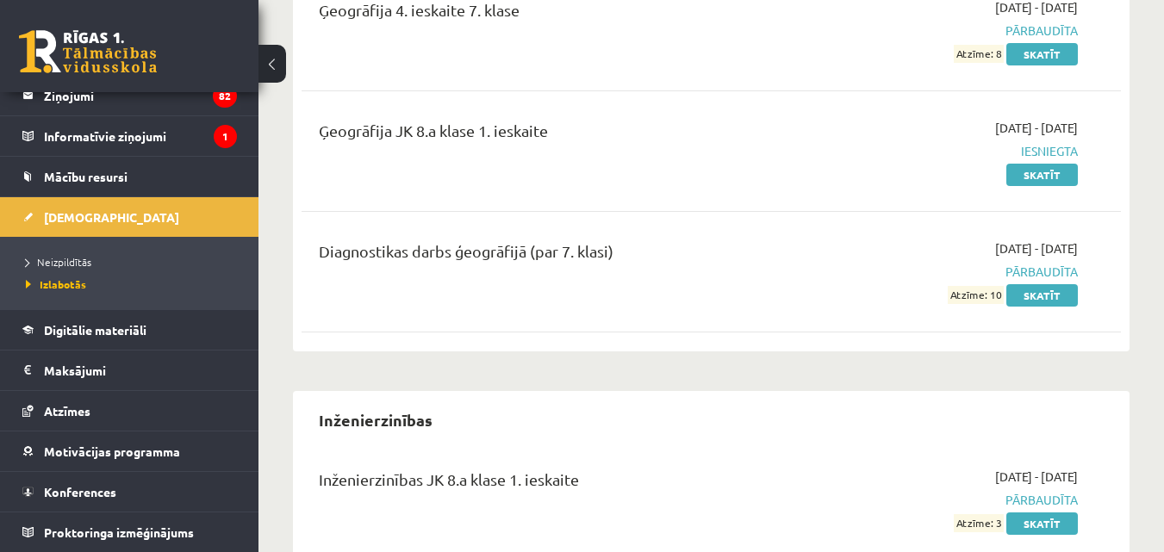
scroll to position [2930, 0]
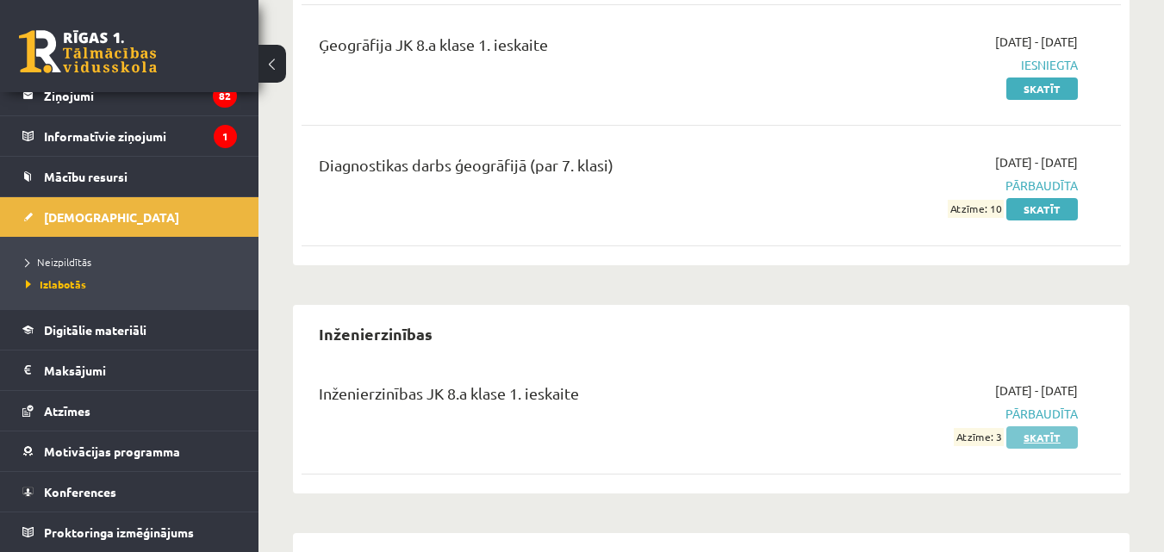
click at [1036, 427] on link "Skatīt" at bounding box center [1042, 438] width 72 height 22
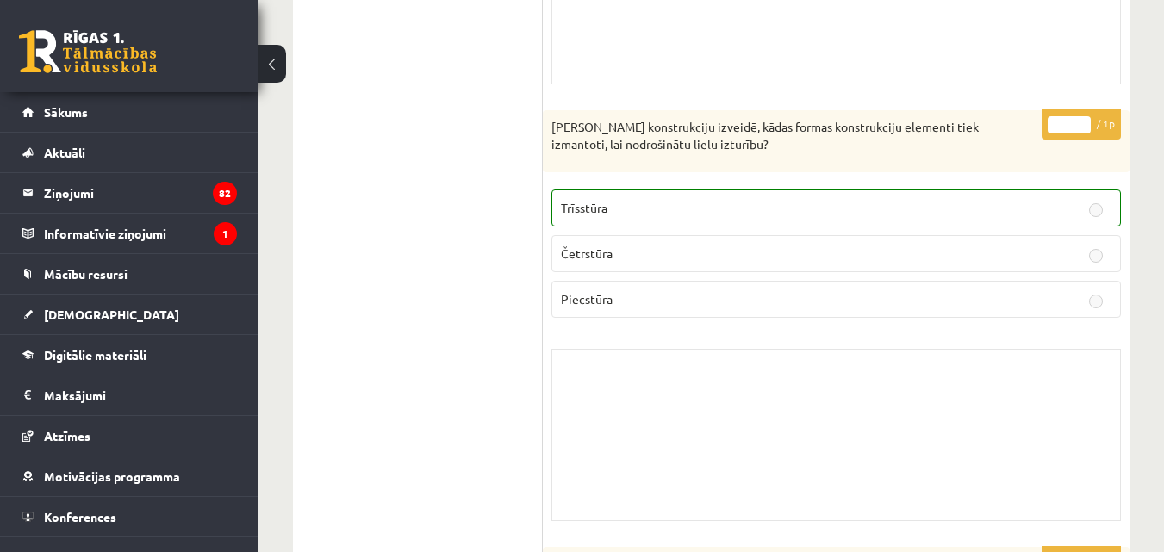
scroll to position [2585, 0]
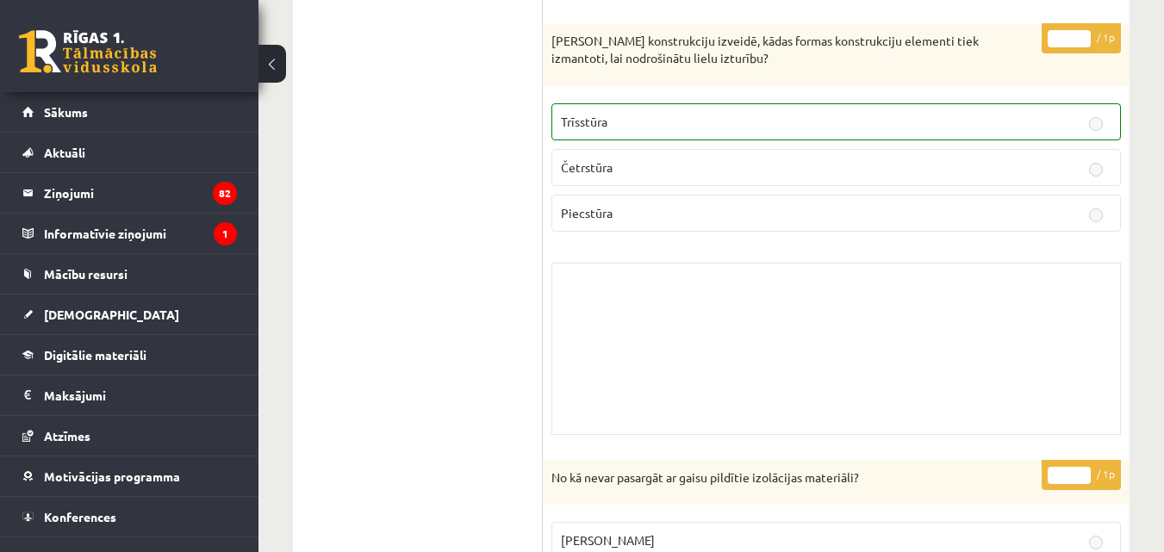
click at [578, 206] on span "Piecstūra" at bounding box center [587, 213] width 52 height 16
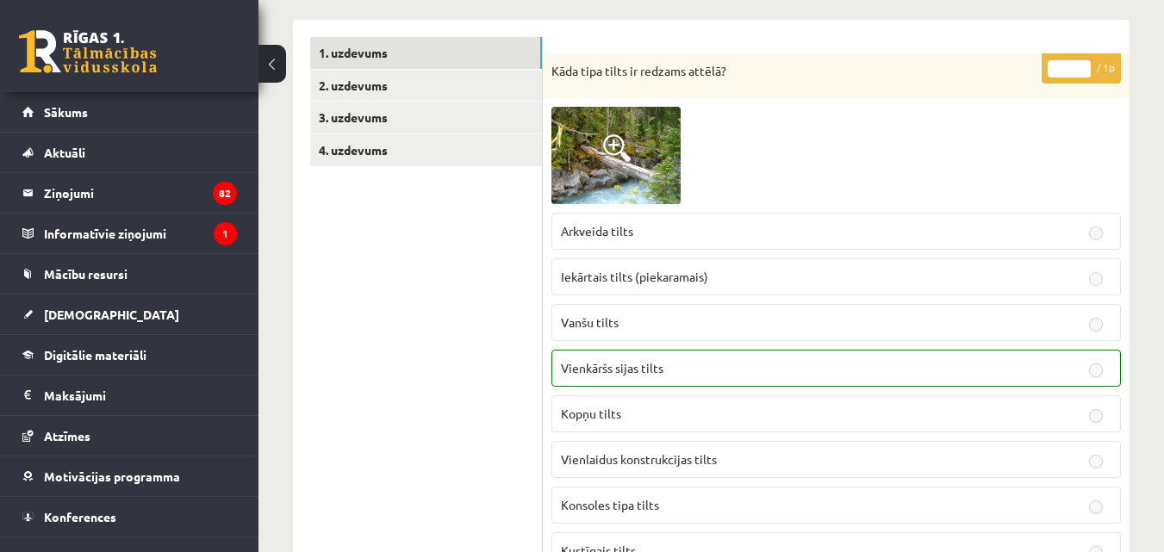
scroll to position [0, 0]
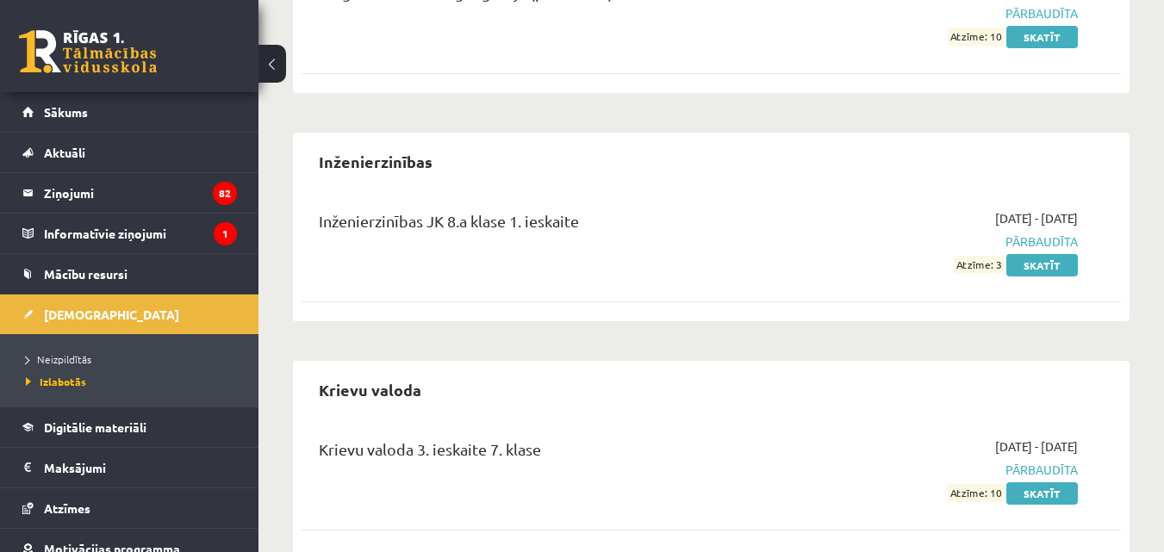
scroll to position [3188, 0]
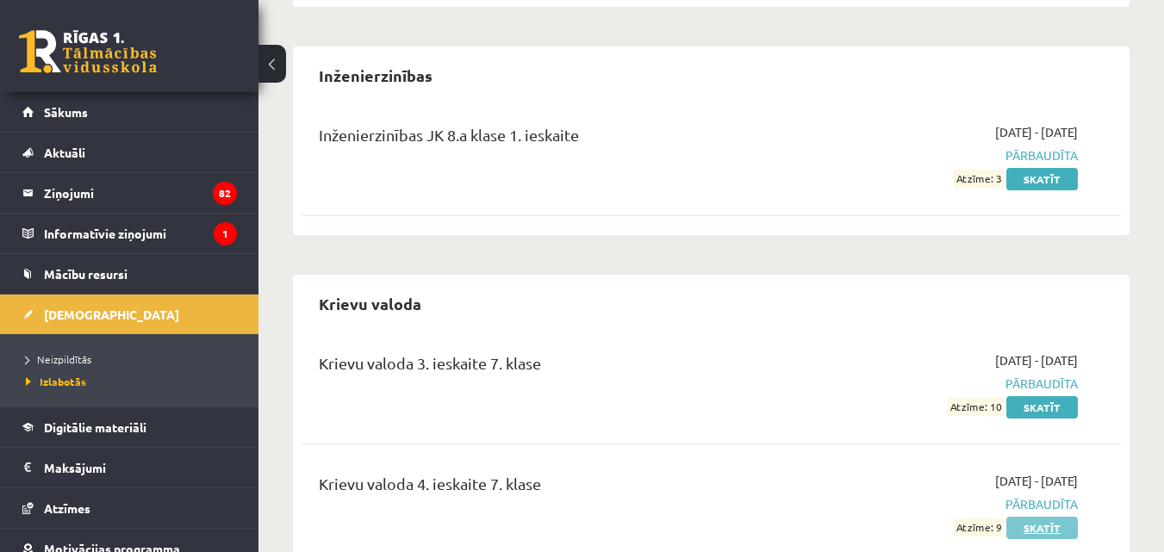
click at [1052, 517] on link "Skatīt" at bounding box center [1042, 528] width 72 height 22
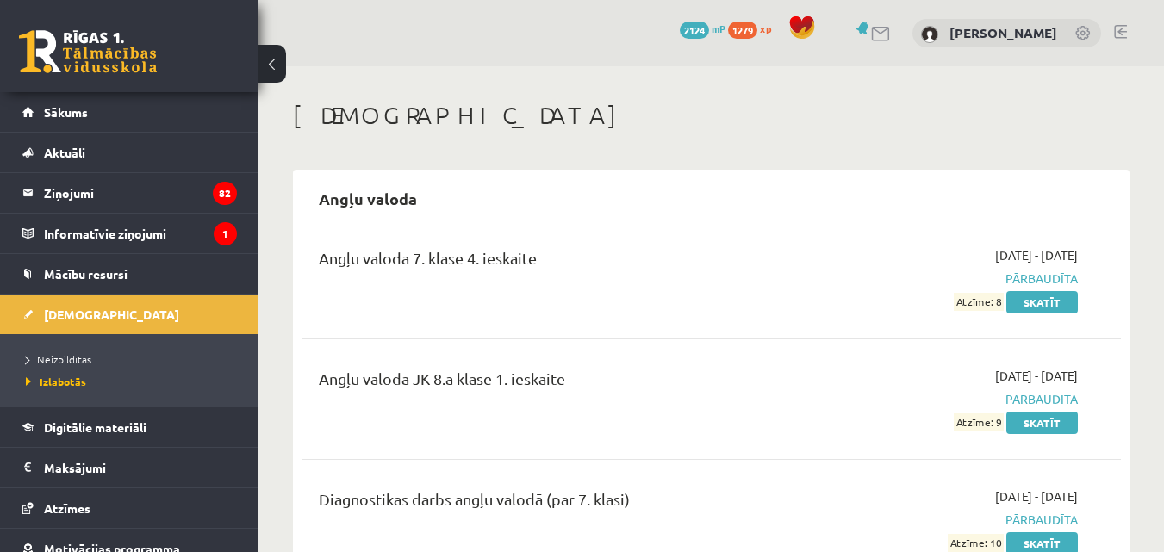
scroll to position [3177, 0]
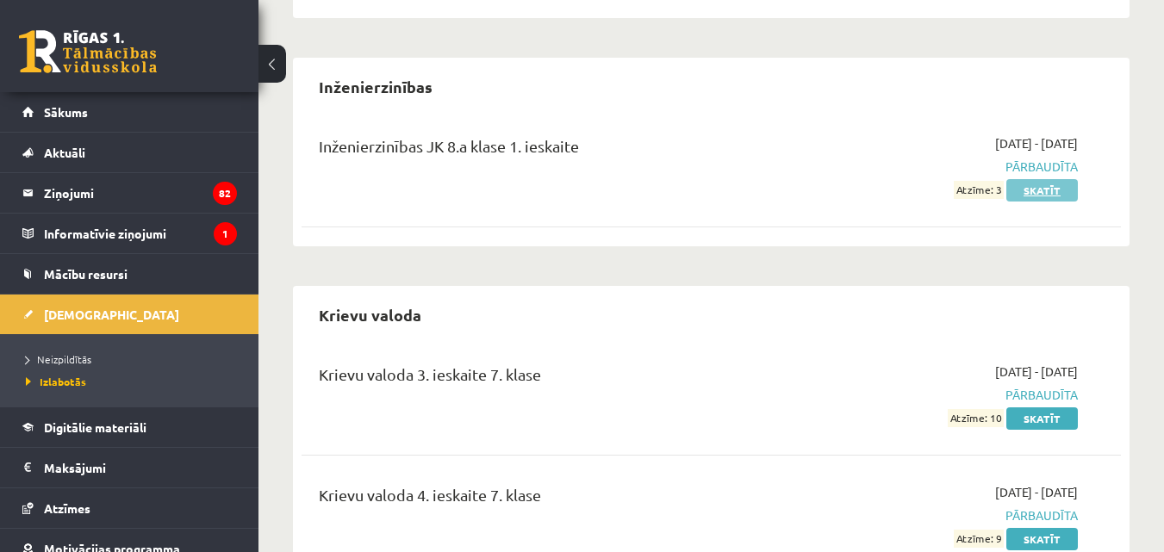
click at [1054, 179] on link "Skatīt" at bounding box center [1042, 190] width 72 height 22
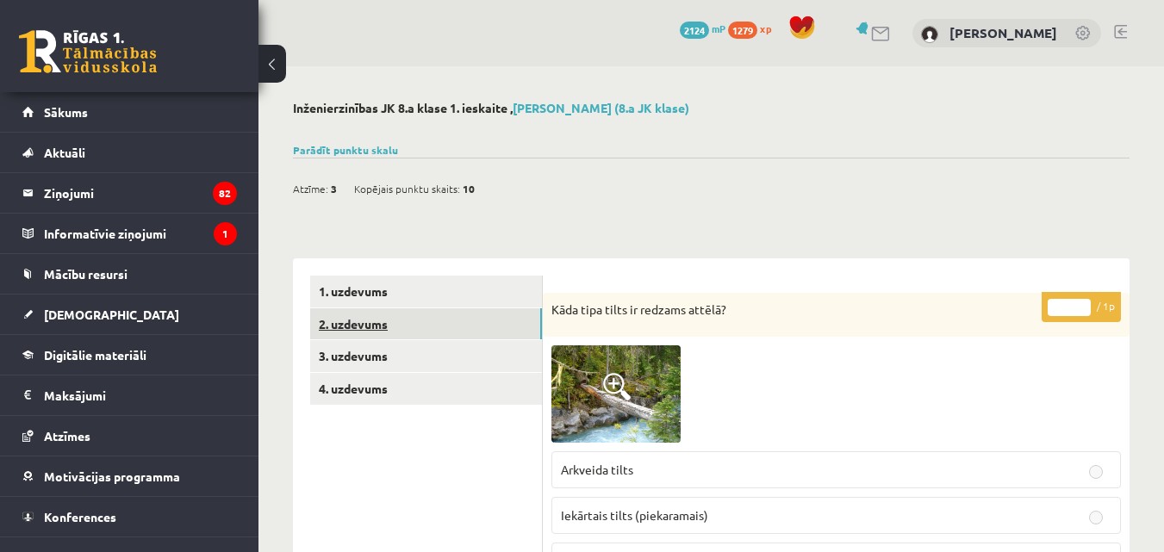
click at [340, 320] on link "2. uzdevums" at bounding box center [426, 324] width 232 height 32
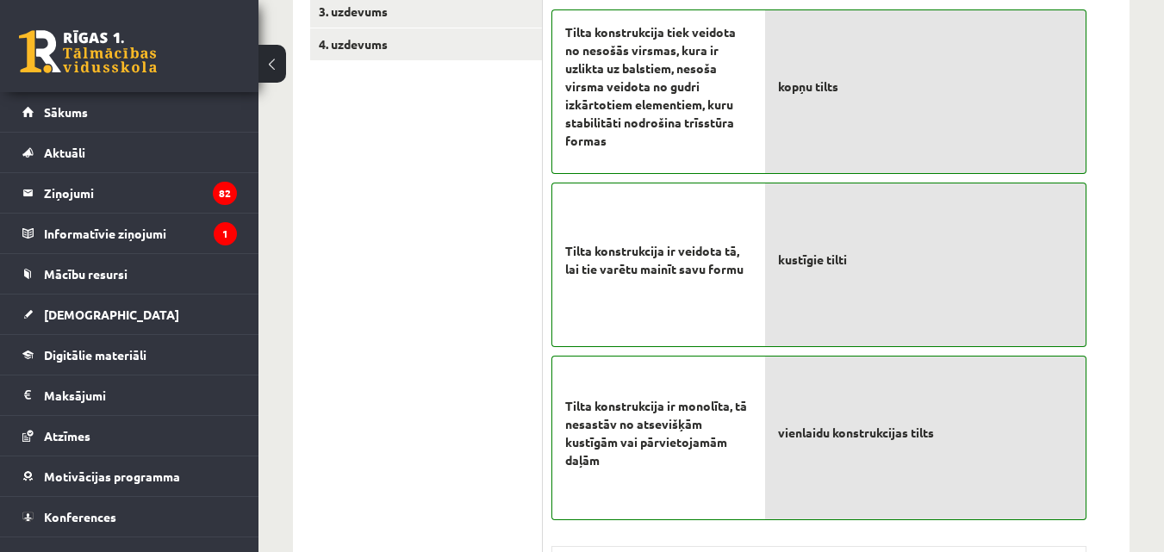
scroll to position [86, 0]
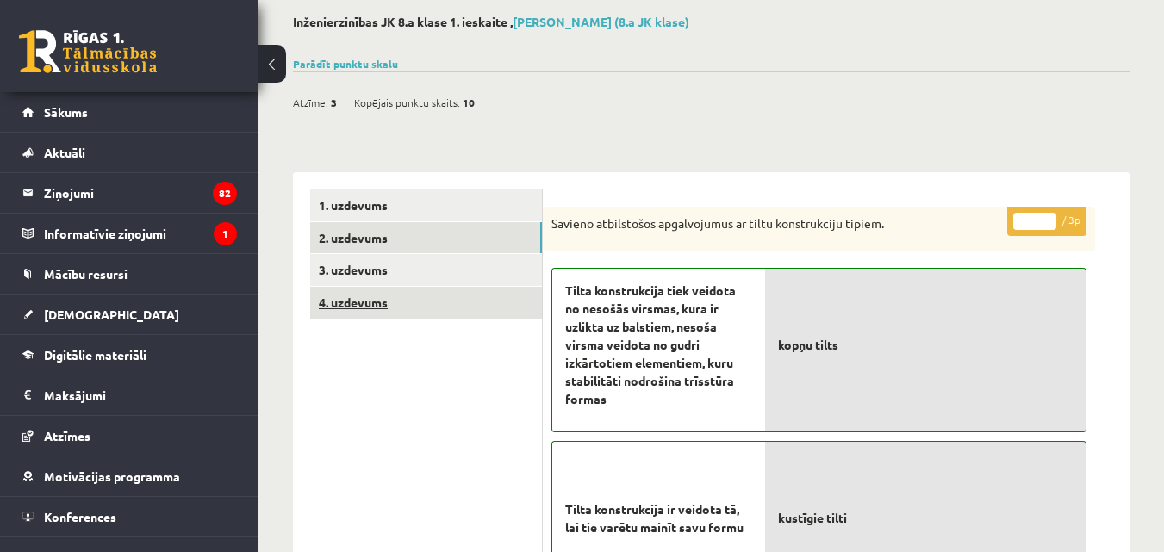
click at [352, 301] on link "4. uzdevums" at bounding box center [426, 303] width 232 height 32
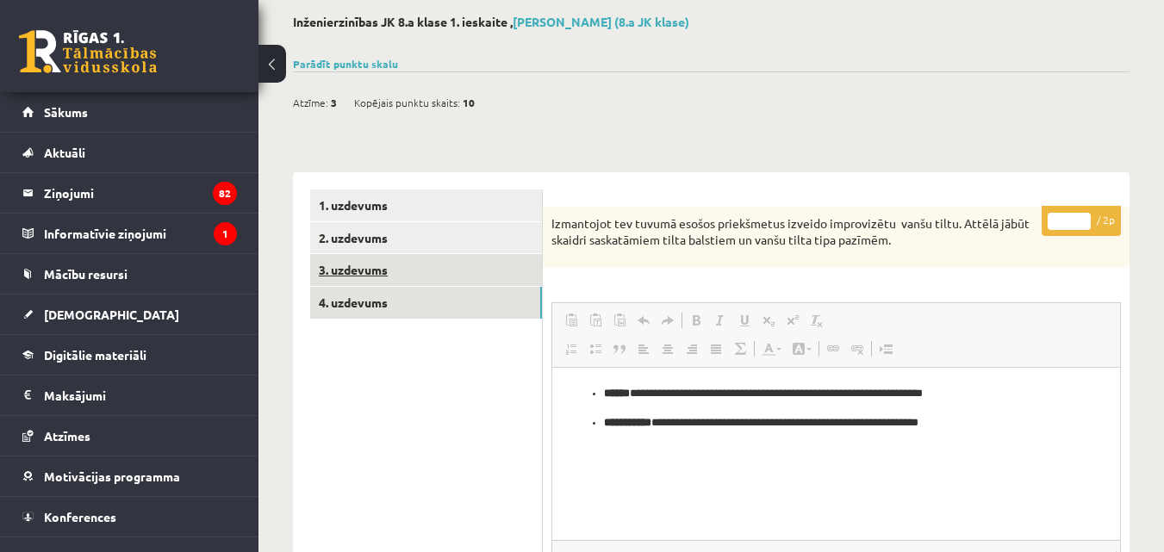
scroll to position [0, 0]
click at [386, 264] on link "3. uzdevums" at bounding box center [426, 270] width 232 height 32
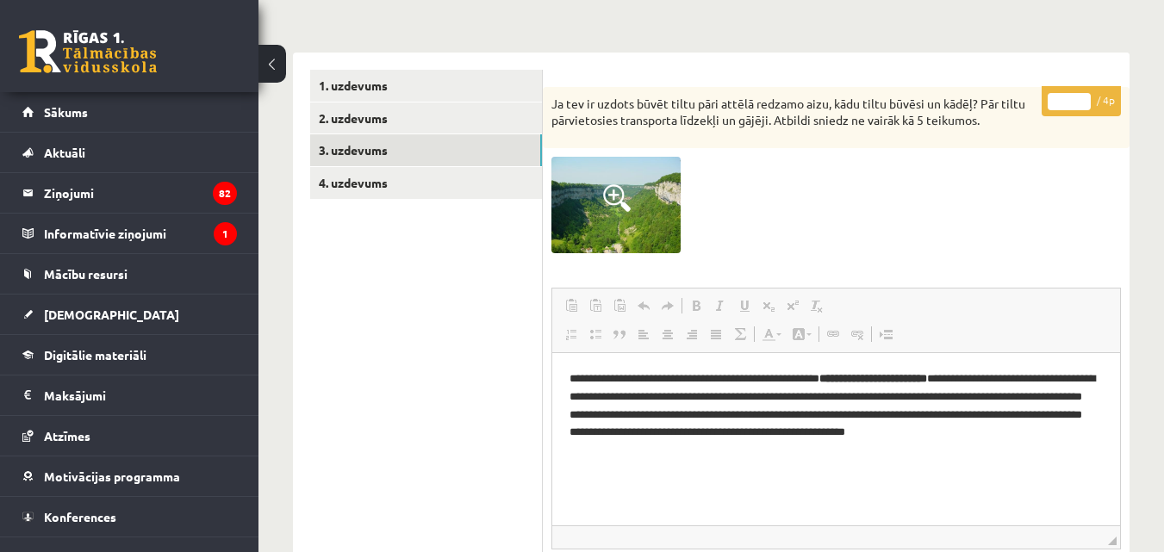
scroll to position [34, 0]
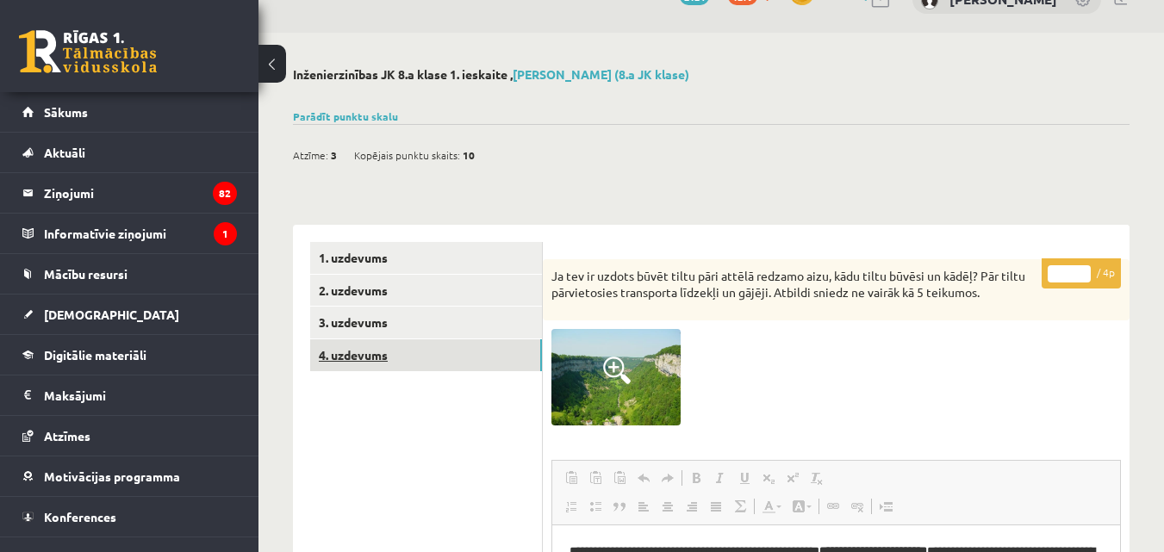
click at [347, 358] on link "4. uzdevums" at bounding box center [426, 355] width 232 height 32
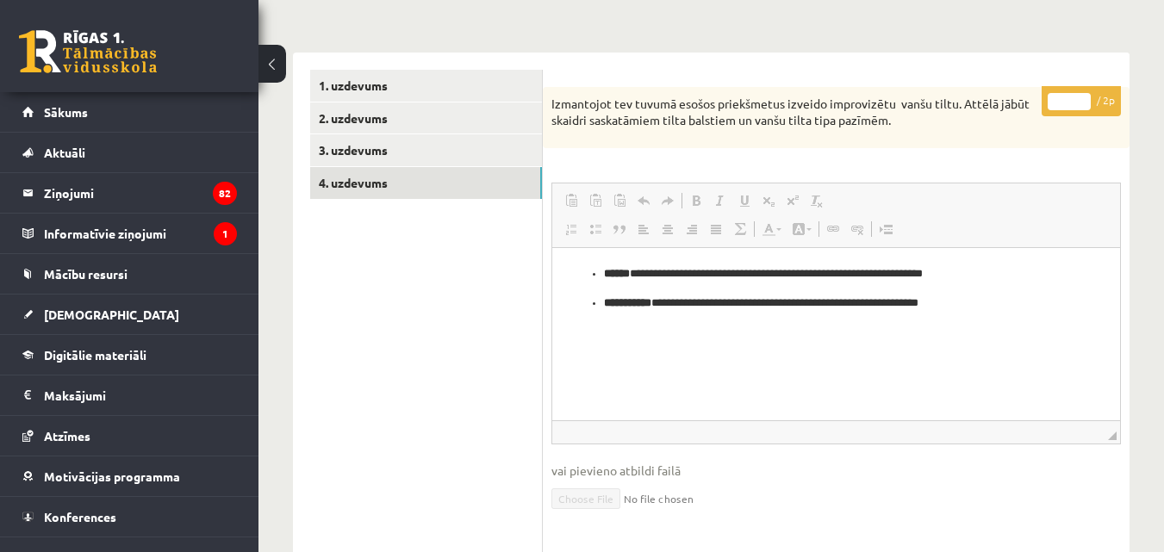
scroll to position [120, 0]
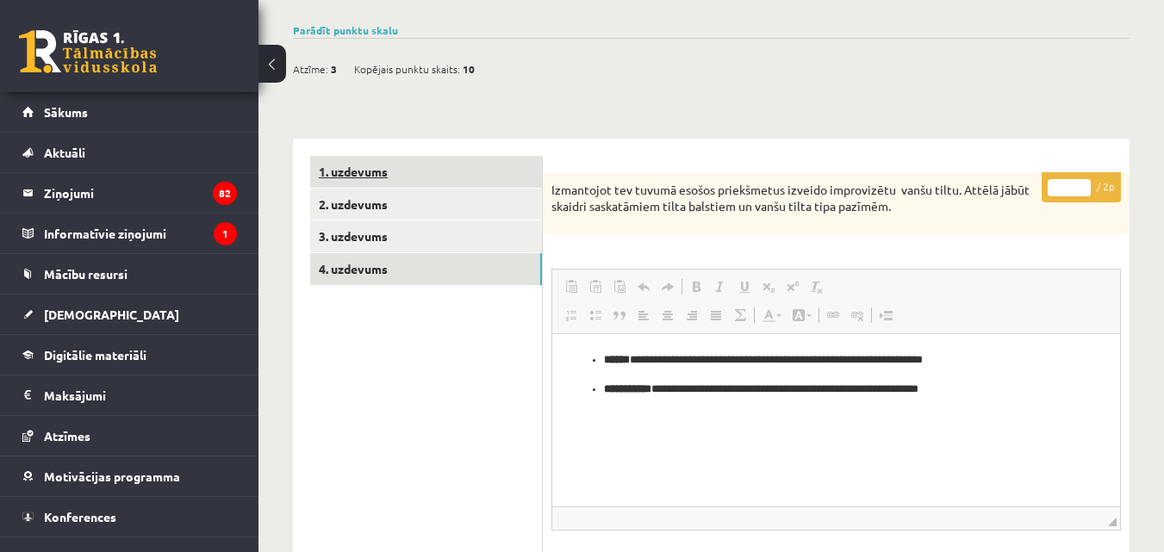
click at [383, 162] on link "1. uzdevums" at bounding box center [426, 172] width 232 height 32
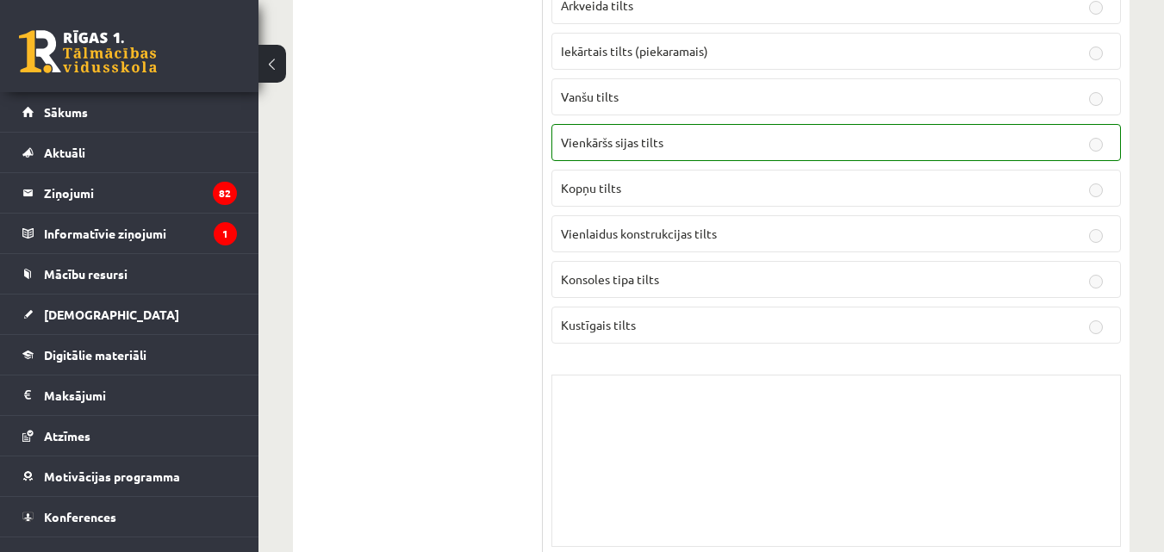
scroll to position [206, 0]
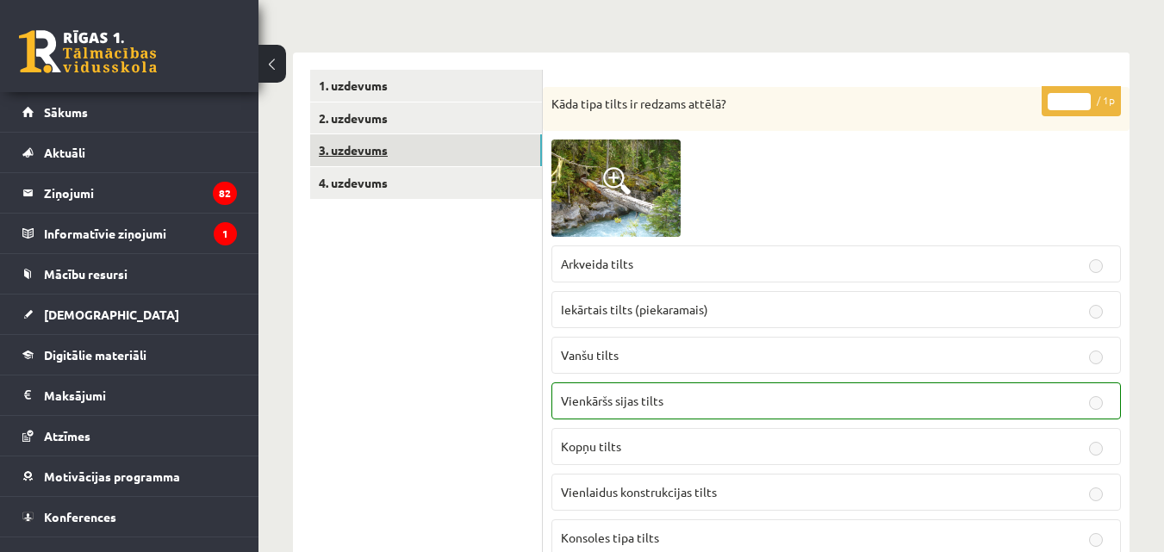
click at [358, 146] on link "3. uzdevums" at bounding box center [426, 150] width 232 height 32
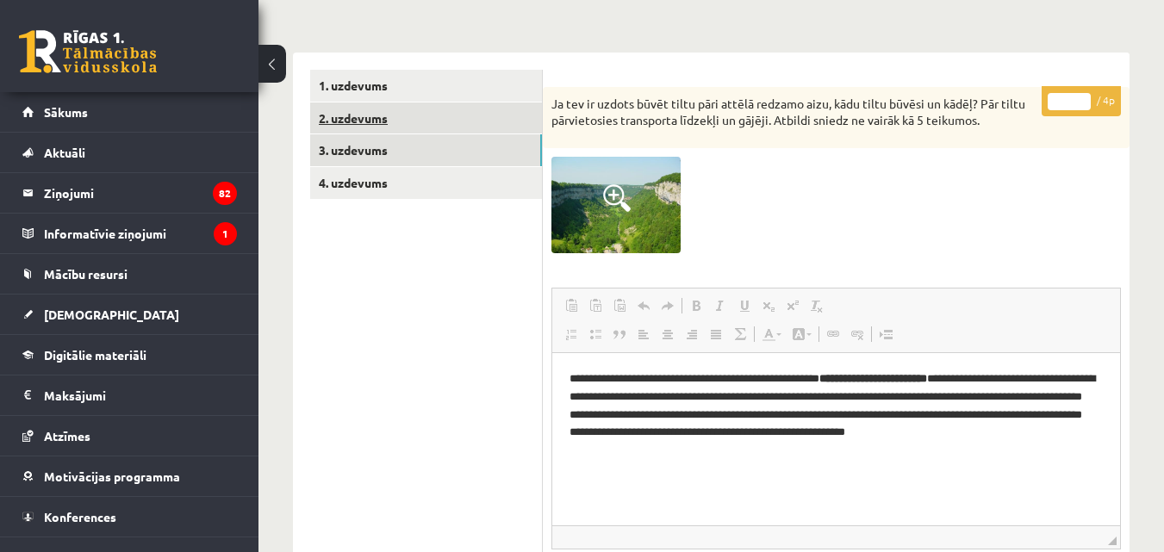
click at [349, 122] on link "2. uzdevums" at bounding box center [426, 119] width 232 height 32
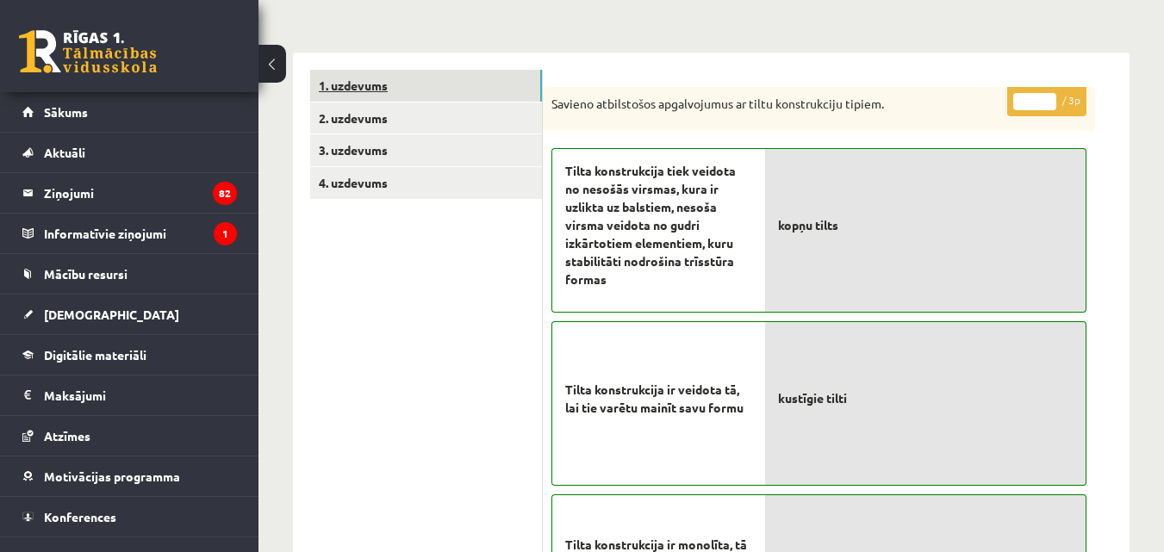
click at [355, 80] on link "1. uzdevums" at bounding box center [426, 86] width 232 height 32
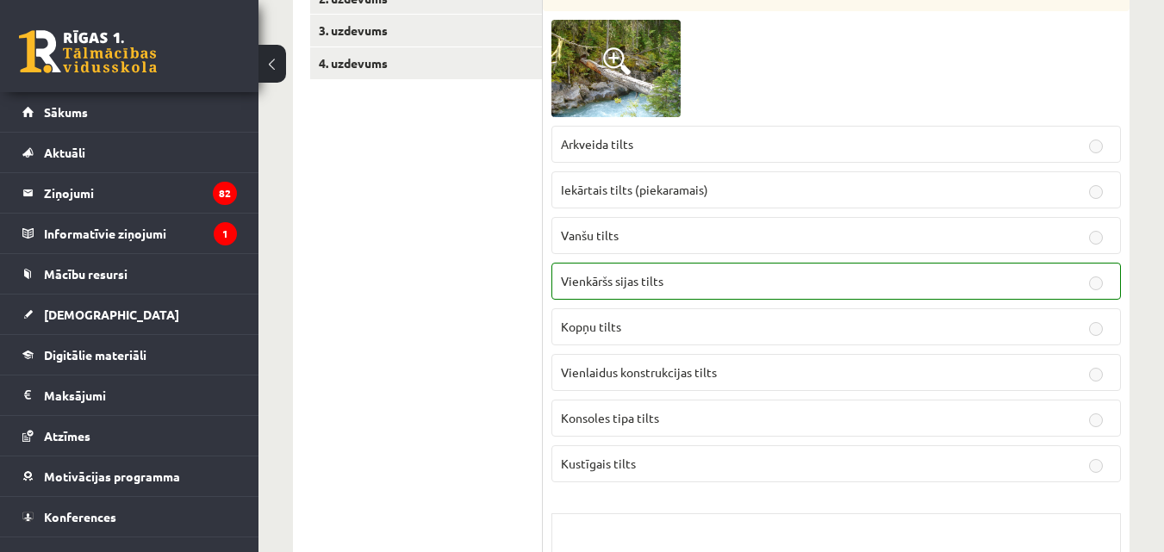
scroll to position [0, 0]
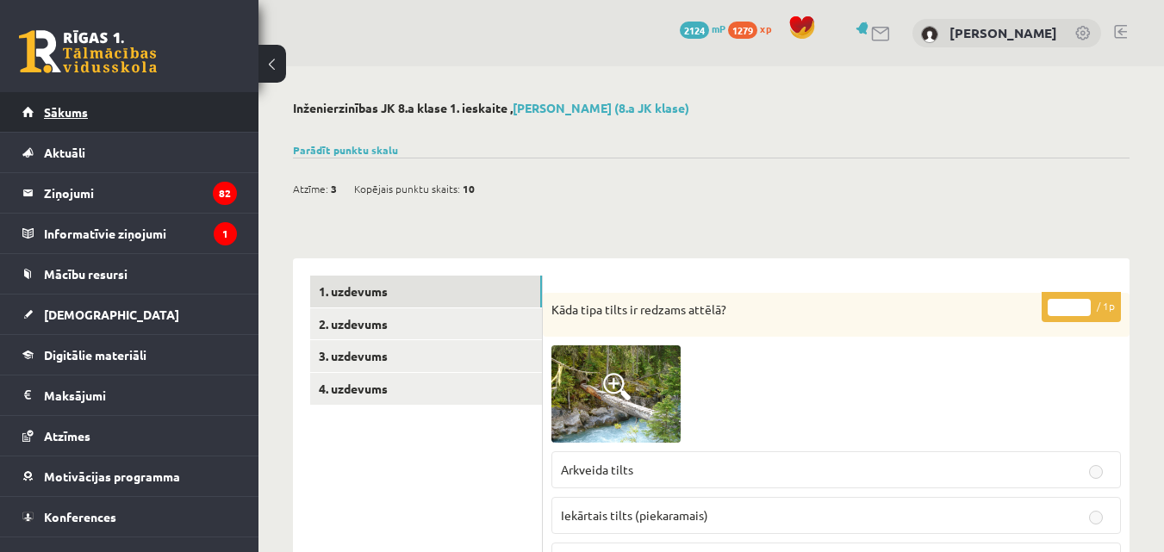
click at [69, 105] on span "Sākums" at bounding box center [66, 112] width 44 height 16
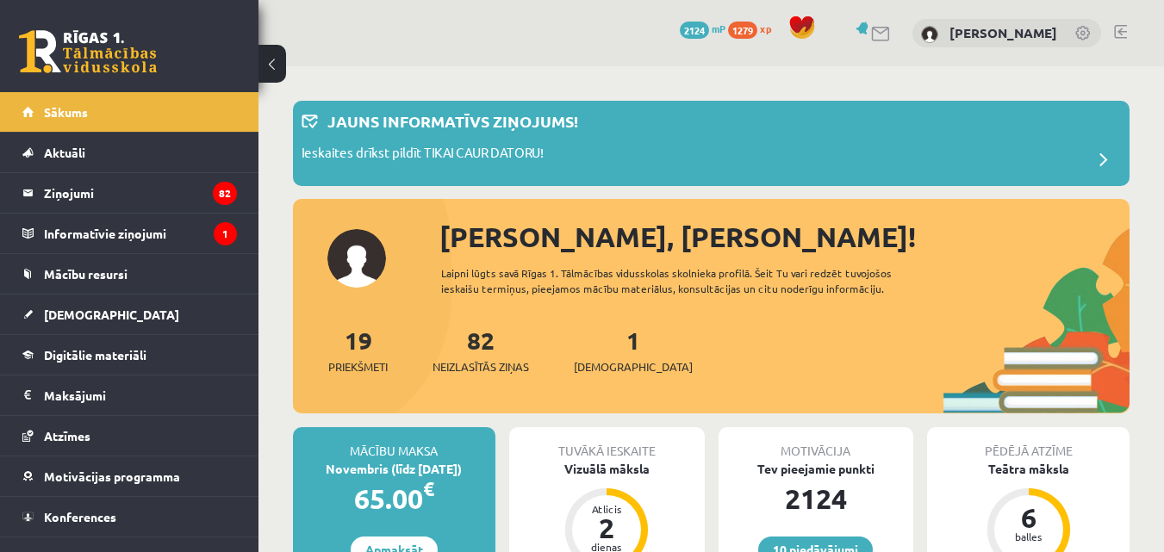
scroll to position [258, 0]
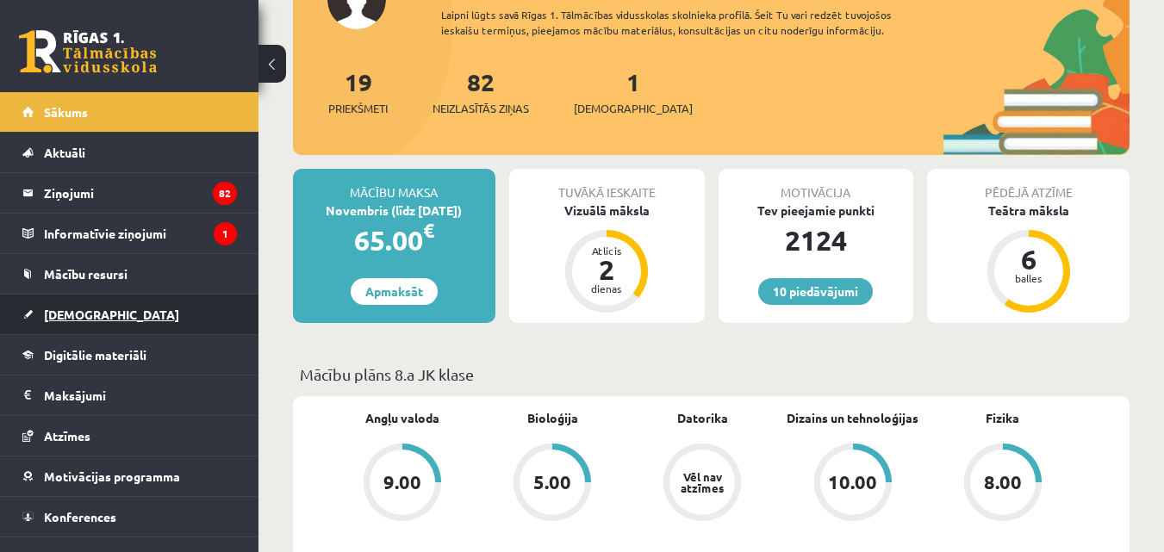
click at [67, 313] on span "[DEMOGRAPHIC_DATA]" at bounding box center [111, 315] width 135 height 16
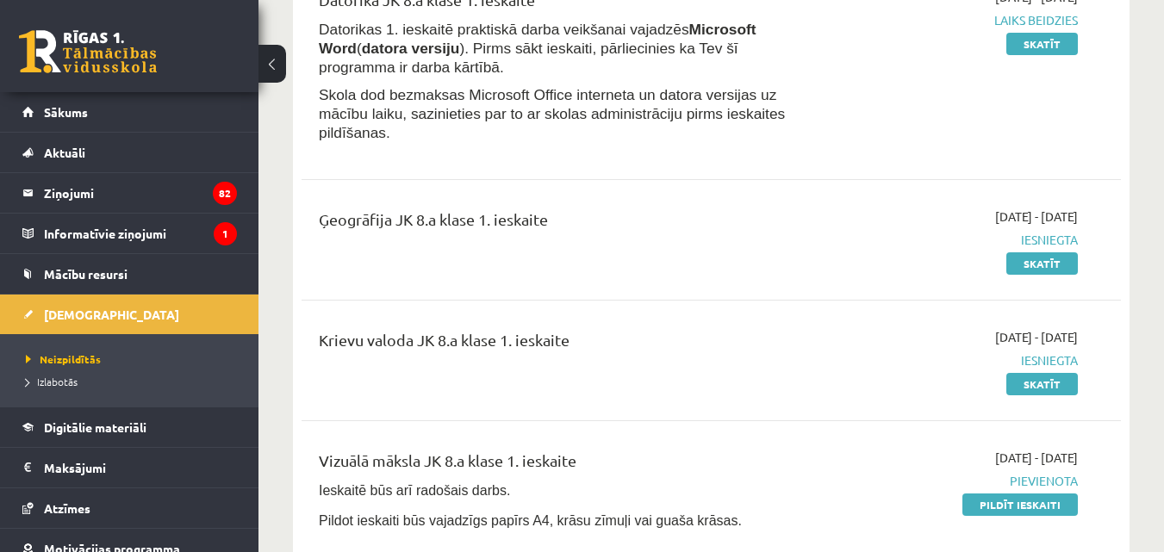
scroll to position [345, 0]
